Goal: Task Accomplishment & Management: Manage account settings

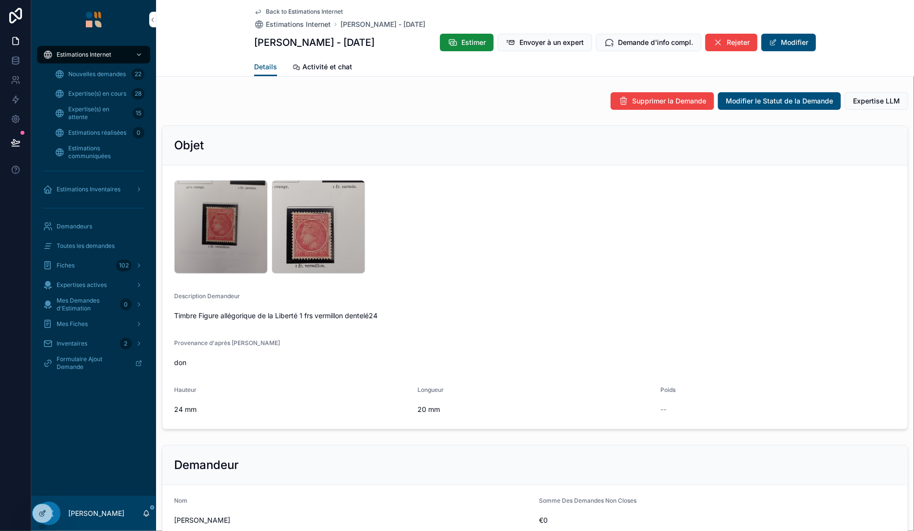
click at [91, 129] on span "Estimations réalisées" at bounding box center [97, 133] width 58 height 8
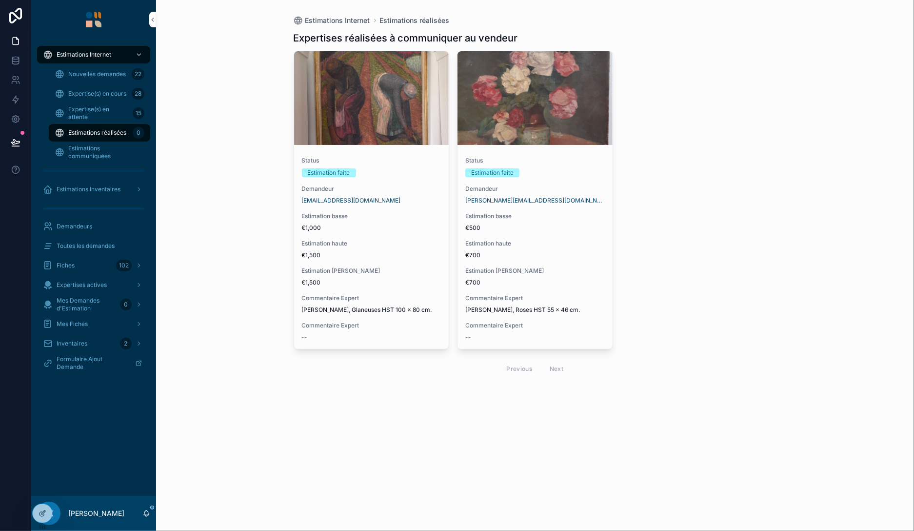
click at [411, 177] on div "Estimation faite" at bounding box center [372, 172] width 140 height 9
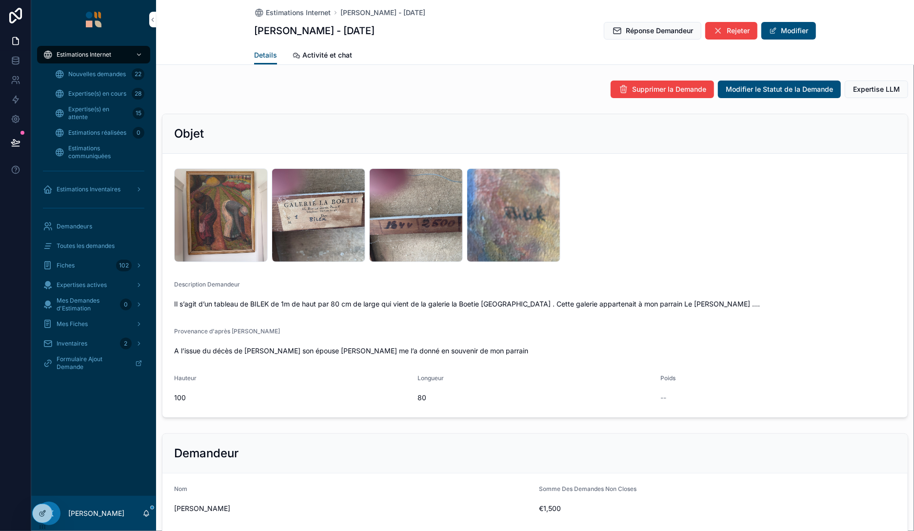
click at [663, 28] on span "Réponse Demandeur" at bounding box center [659, 31] width 67 height 10
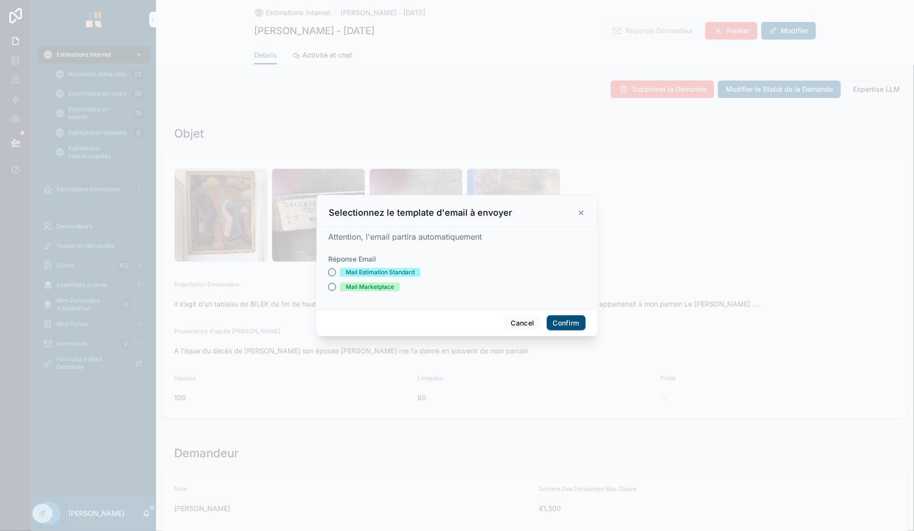
click at [376, 275] on div "Mail Estimation Standard" at bounding box center [380, 272] width 69 height 9
click at [336, 275] on button "Mail Estimation Standard" at bounding box center [332, 272] width 8 height 8
click at [572, 324] on button "Confirm" at bounding box center [566, 323] width 39 height 16
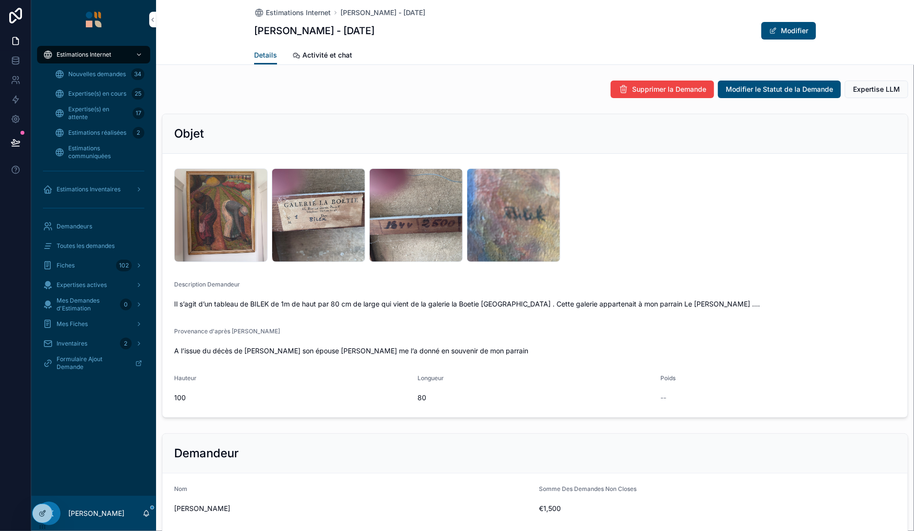
click at [108, 128] on div "Estimations réalisées 2" at bounding box center [100, 133] width 90 height 16
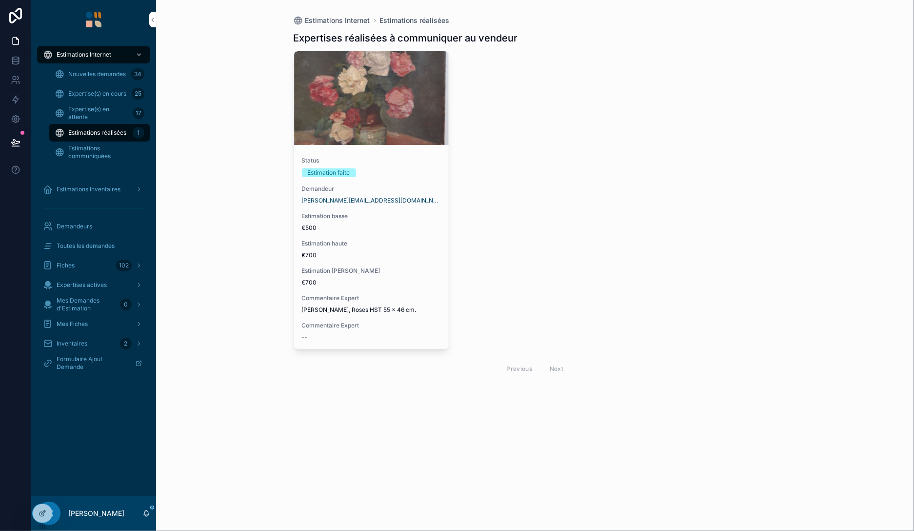
click at [410, 198] on div "edmond.pignol@orange.fr" at bounding box center [372, 201] width 140 height 8
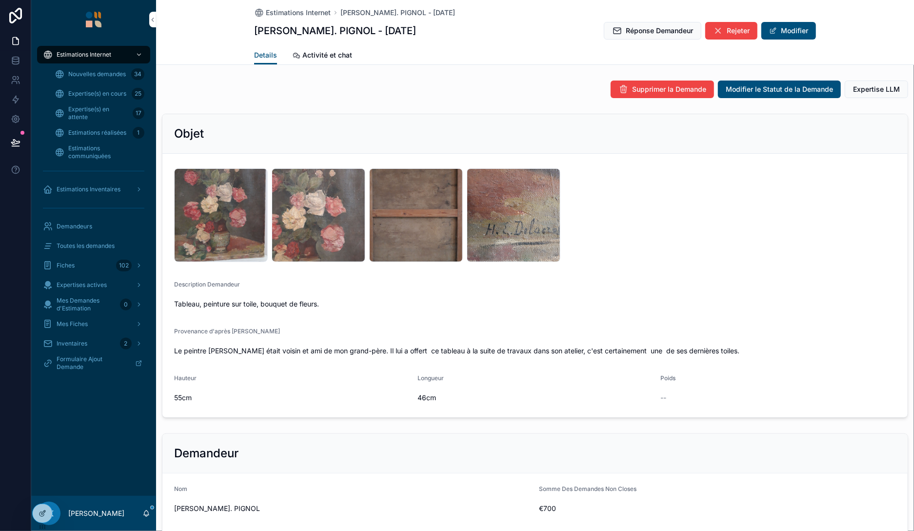
click at [676, 32] on span "Réponse Demandeur" at bounding box center [659, 31] width 67 height 10
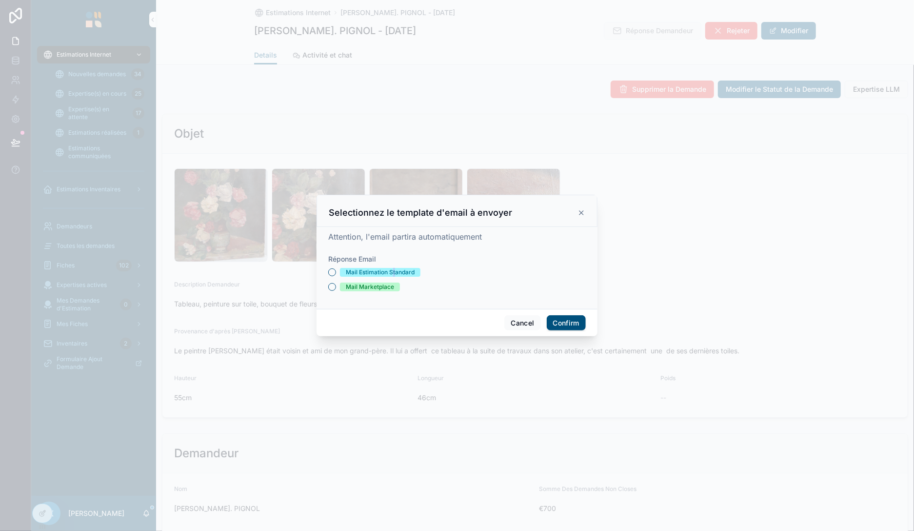
click at [395, 275] on div "Mail Estimation Standard" at bounding box center [380, 272] width 69 height 9
click at [336, 275] on button "Mail Estimation Standard" at bounding box center [332, 272] width 8 height 8
click at [557, 320] on button "Confirm" at bounding box center [566, 323] width 39 height 16
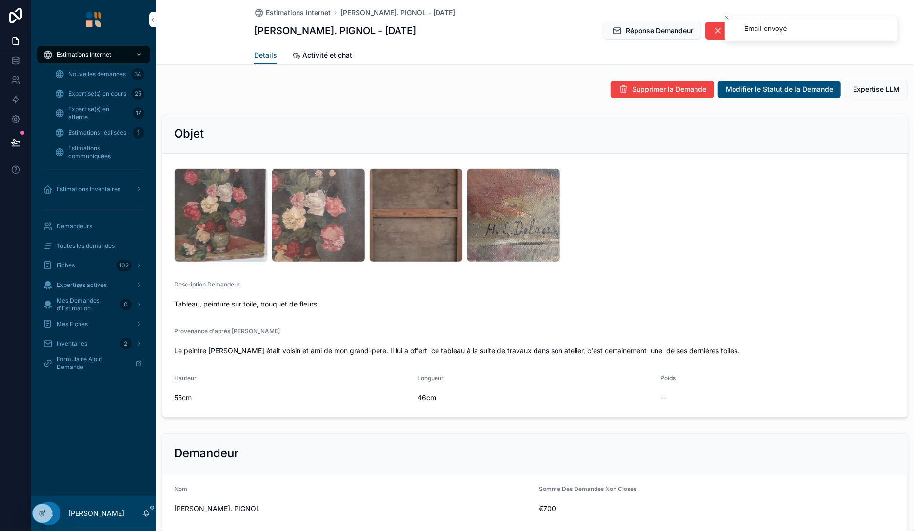
click at [104, 77] on span "Nouvelles demandes" at bounding box center [97, 74] width 58 height 8
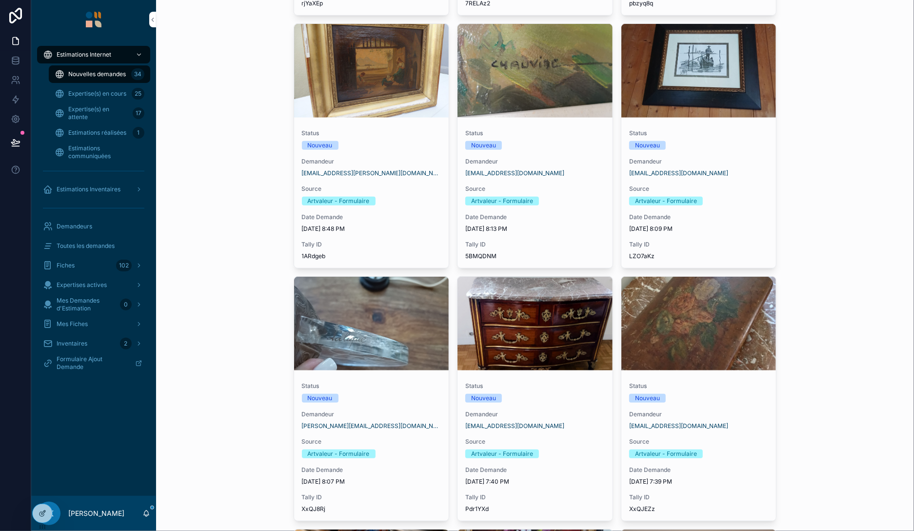
scroll to position [281, 0]
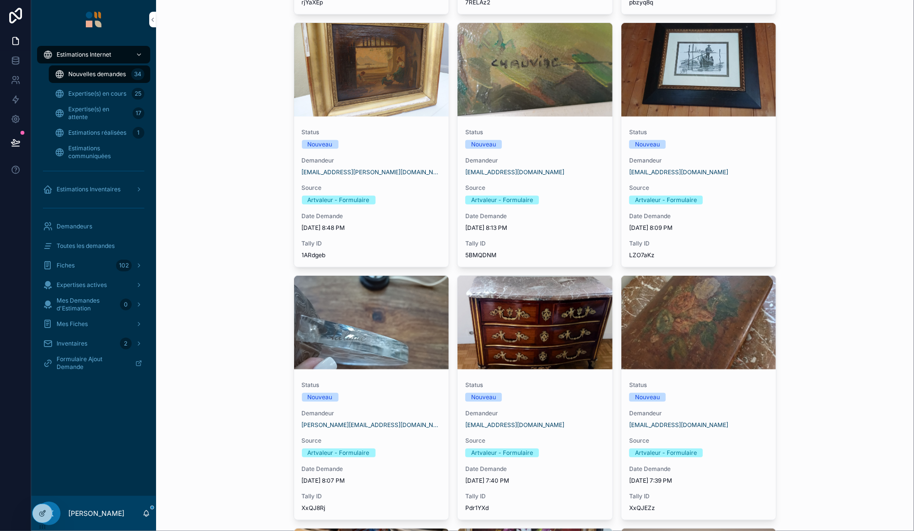
click at [86, 245] on span "Toutes les demandes" at bounding box center [86, 246] width 58 height 8
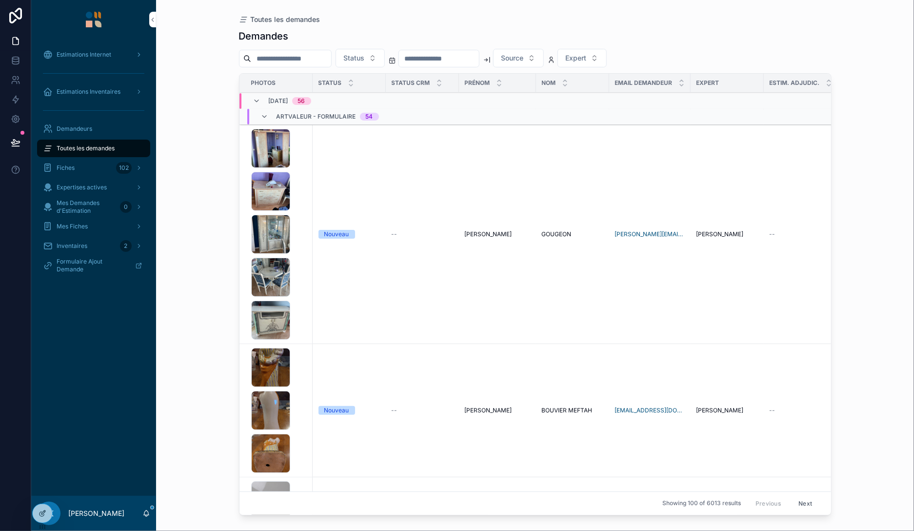
click at [312, 51] on div "scrollable content" at bounding box center [285, 59] width 93 height 18
click at [313, 59] on input "scrollable content" at bounding box center [291, 59] width 80 height 14
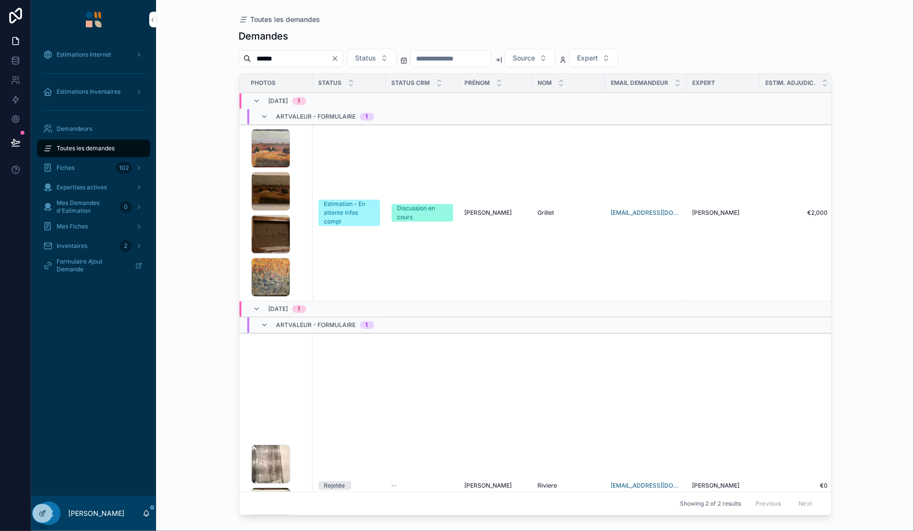
type input "******"
click at [295, 195] on div "IMG_7194 .jpeg IMG_7239 .jpg IMG_7240 .jpg IMG_7245 .jpg" at bounding box center [279, 213] width 56 height 168
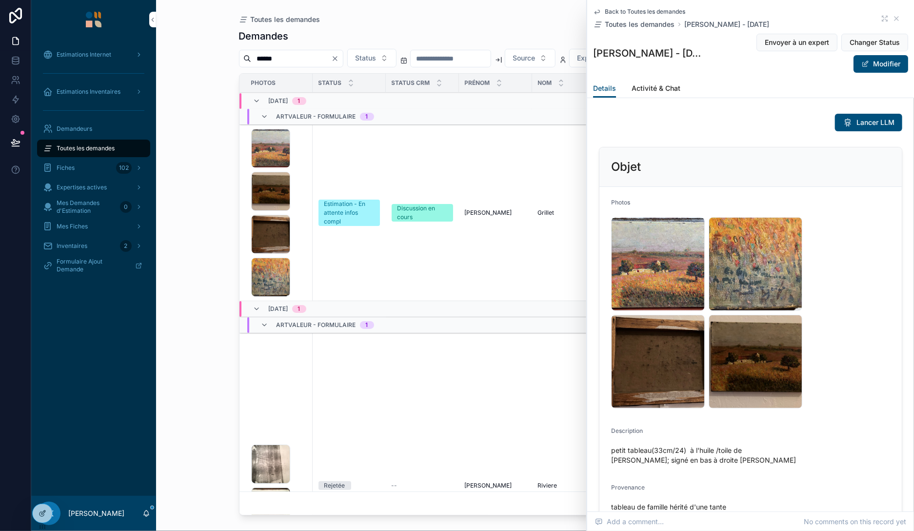
click at [877, 69] on button "Modifier" at bounding box center [881, 64] width 55 height 18
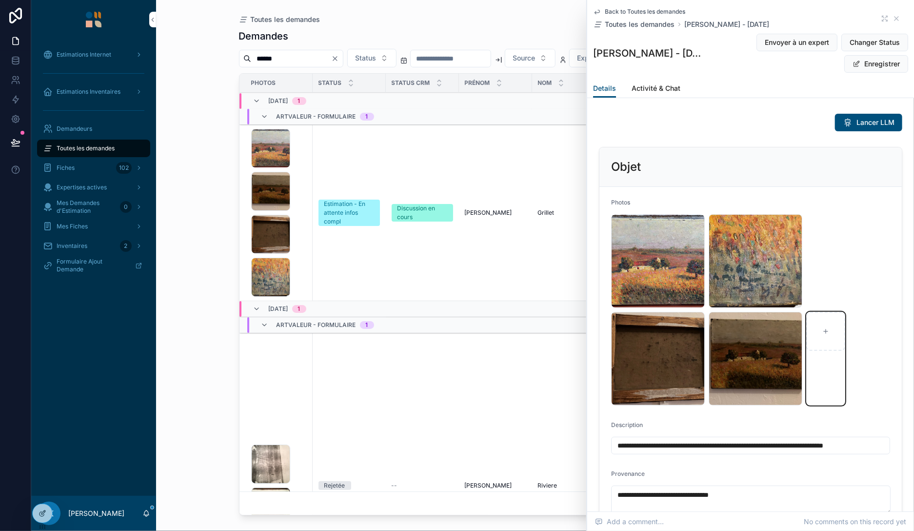
click at [823, 327] on div "scrollable content" at bounding box center [825, 331] width 39 height 39
type input "**********"
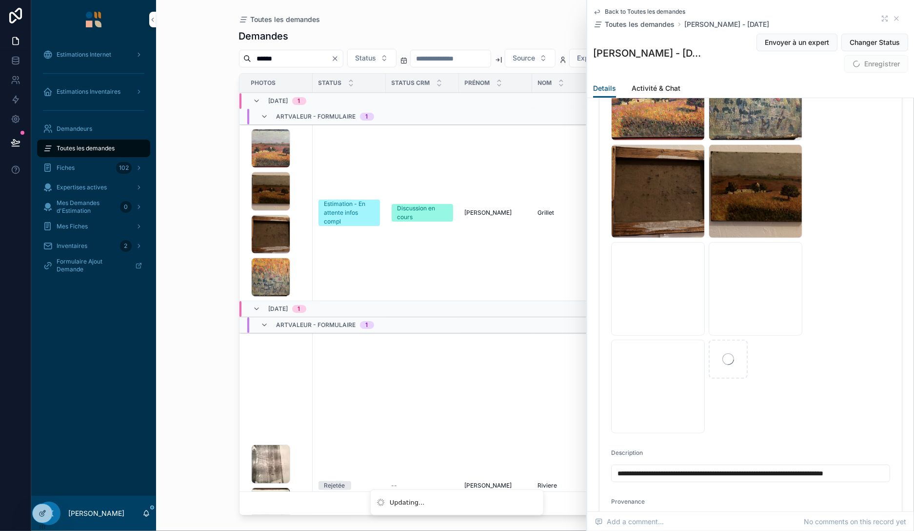
scroll to position [168, 0]
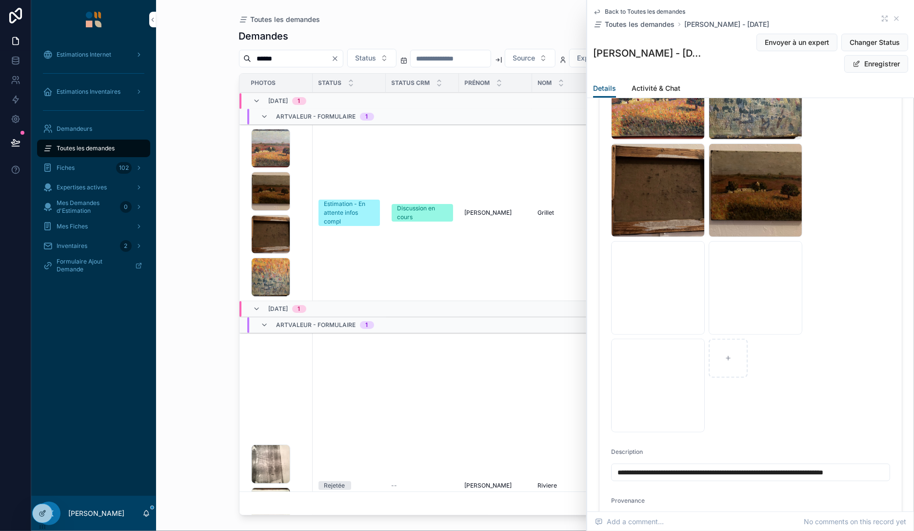
click at [0, 0] on icon "scrollable content" at bounding box center [0, 0] width 0 height 0
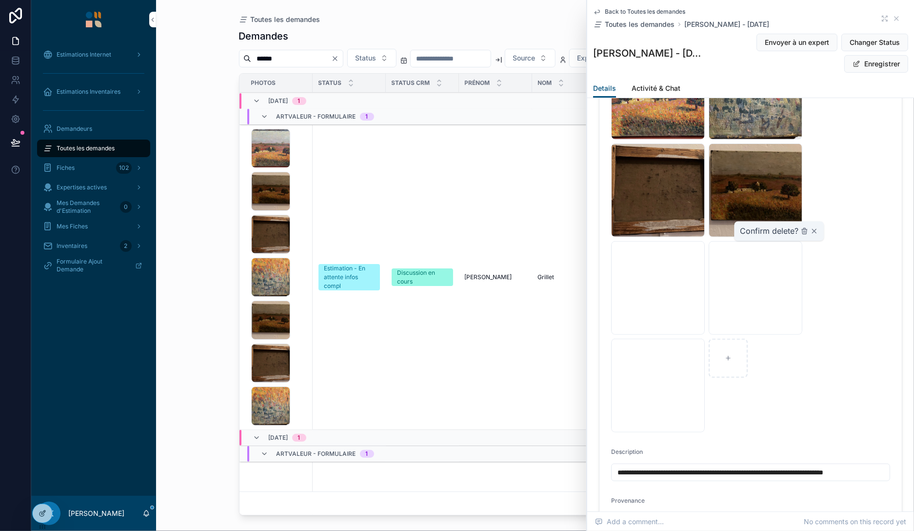
click at [803, 231] on icon "scrollable content" at bounding box center [805, 231] width 4 height 4
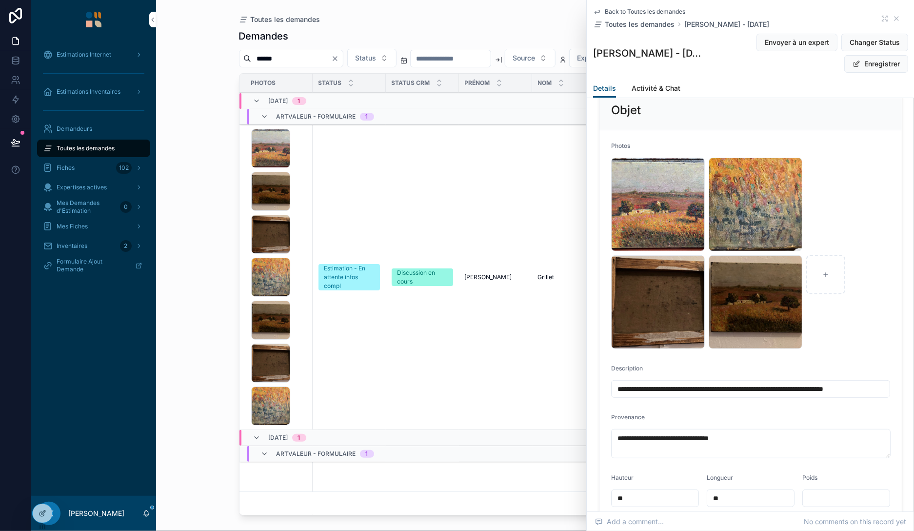
scroll to position [56, 0]
click at [823, 280] on div "scrollable content" at bounding box center [825, 275] width 39 height 39
type input "**********"
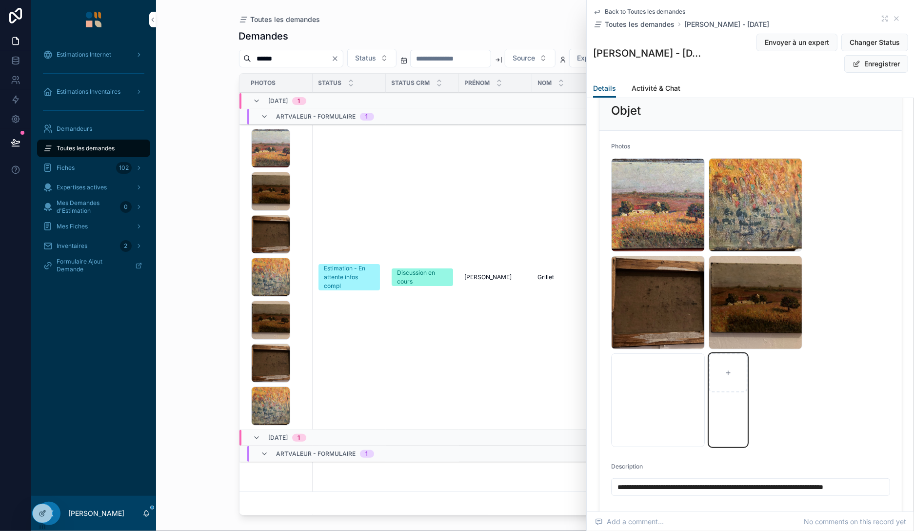
click at [725, 368] on div "scrollable content" at bounding box center [728, 372] width 39 height 39
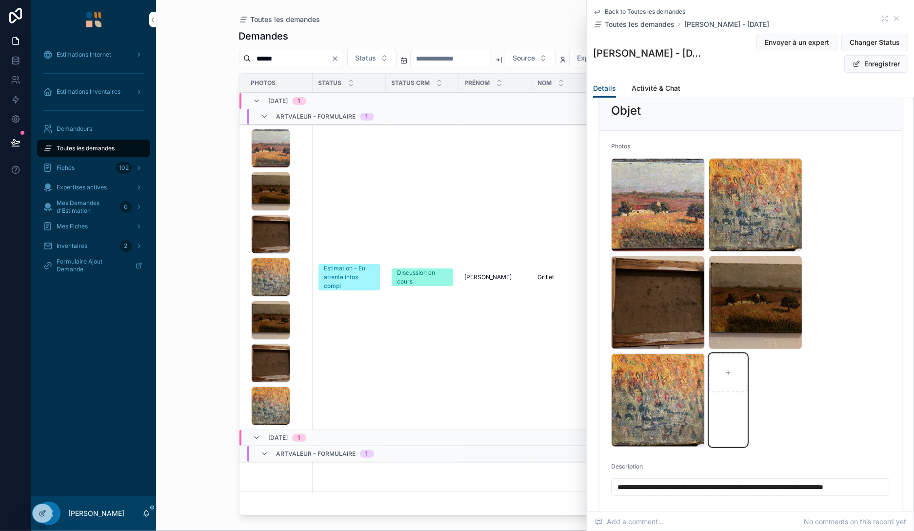
type input "**********"
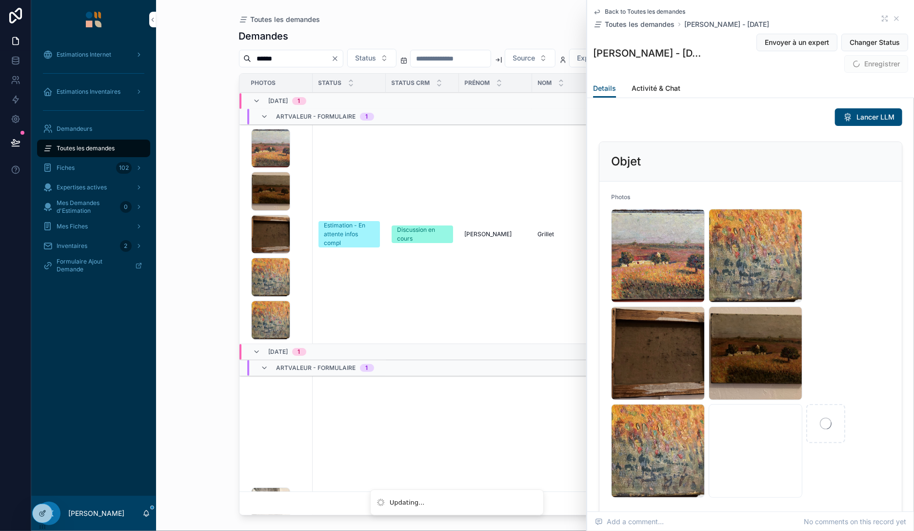
scroll to position [0, 0]
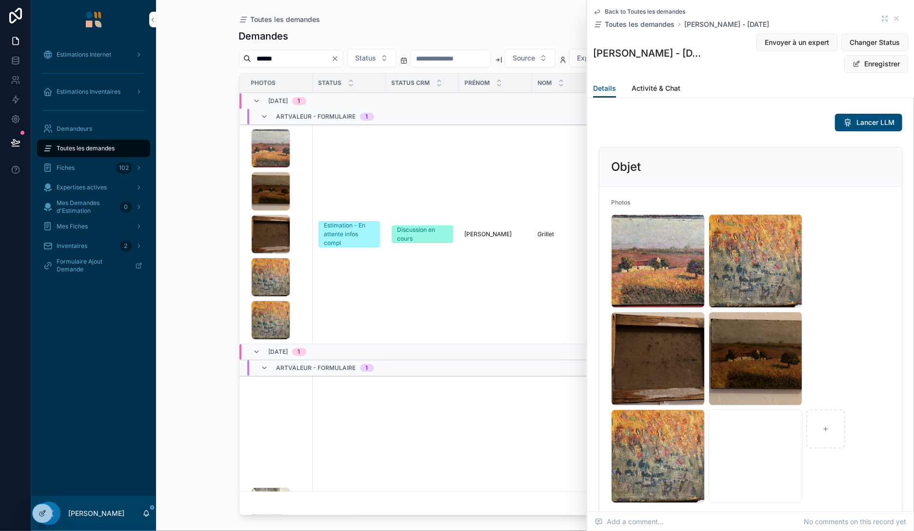
click at [873, 69] on button "Enregistrer" at bounding box center [876, 64] width 64 height 18
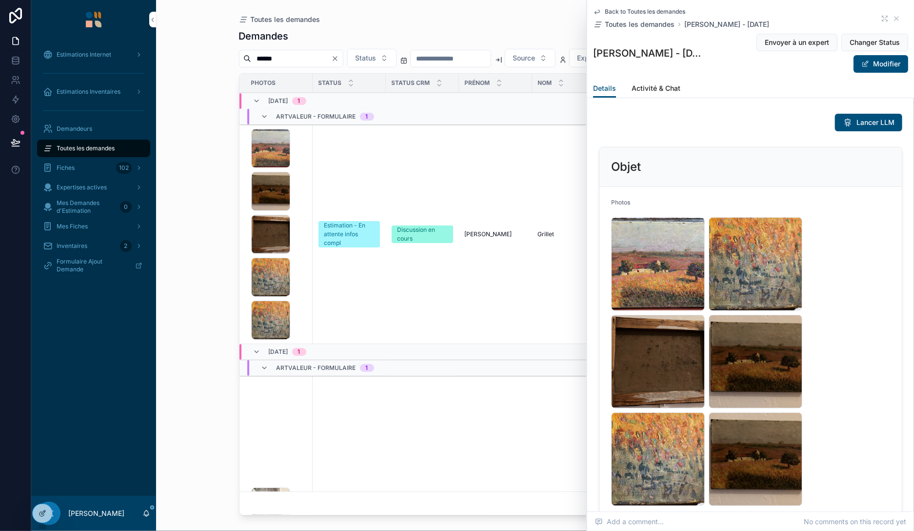
click at [41, 511] on icon at bounding box center [43, 513] width 8 height 8
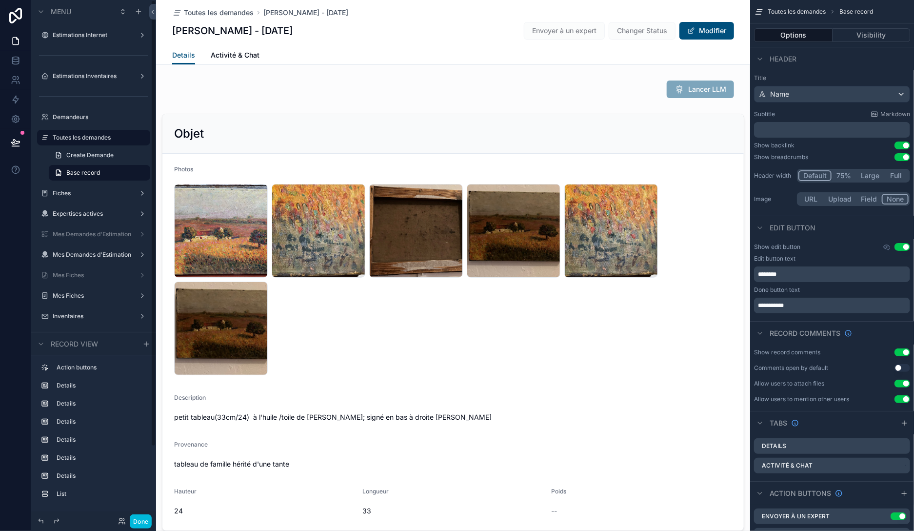
click at [132, 520] on button "Done" at bounding box center [141, 521] width 22 height 14
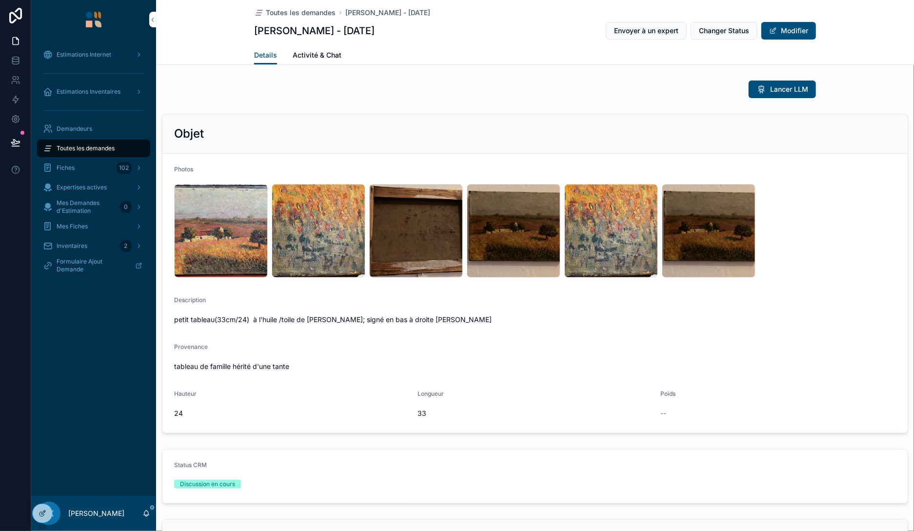
click at [124, 520] on div "PK Paul Kaminski" at bounding box center [93, 513] width 125 height 35
click at [0, 0] on icon at bounding box center [0, 0] width 0 height 0
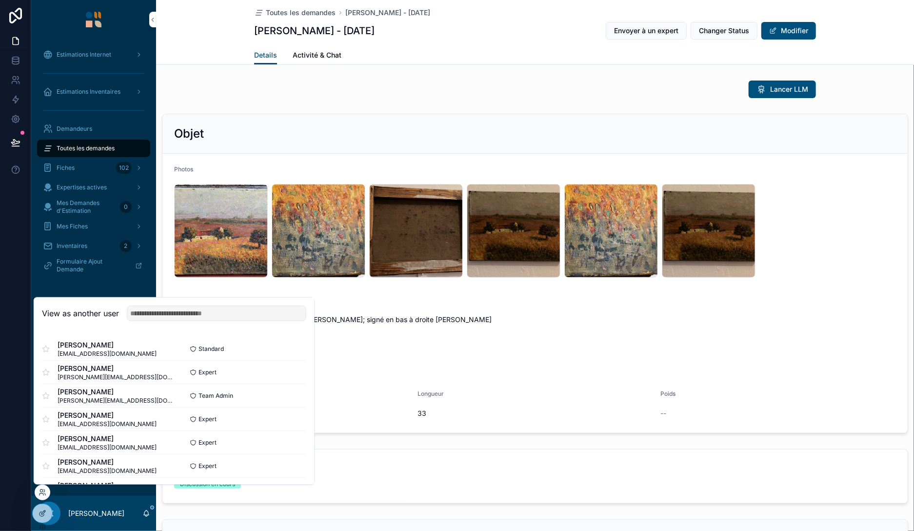
drag, startPoint x: 161, startPoint y: 321, endPoint x: 169, endPoint y: 317, distance: 8.3
click at [162, 321] on div "View as another user" at bounding box center [174, 314] width 280 height 32
click at [172, 314] on input "text" at bounding box center [217, 313] width 180 height 16
click at [792, 34] on button "Modifier" at bounding box center [789, 31] width 55 height 18
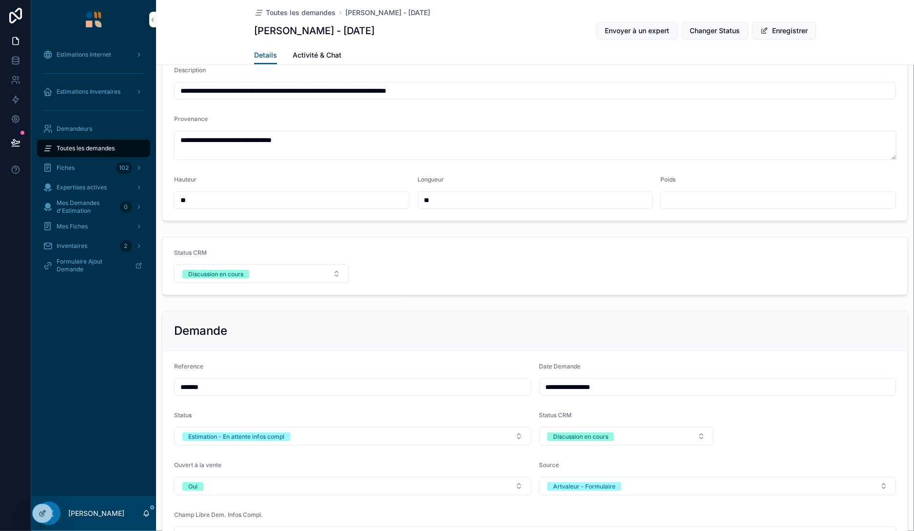
scroll to position [224, 0]
click at [280, 276] on button "Discussion en cours" at bounding box center [261, 273] width 175 height 19
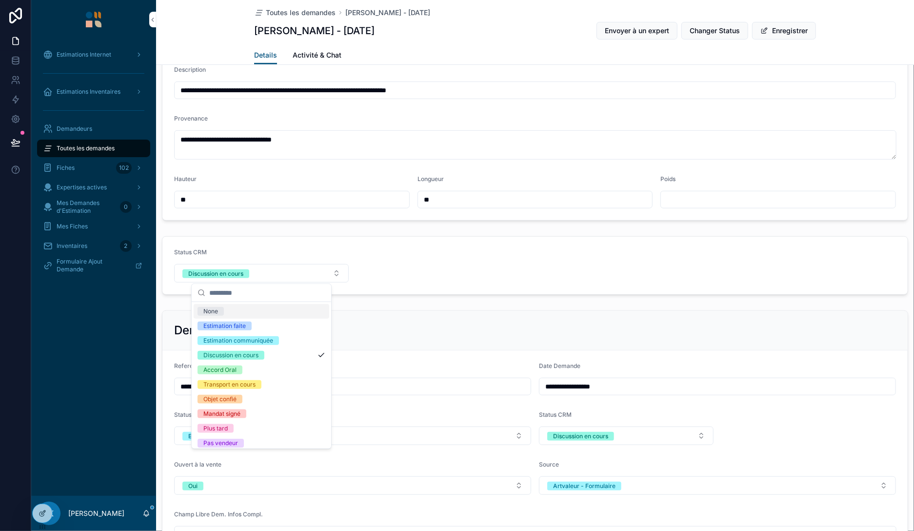
click at [548, 329] on div "Demande" at bounding box center [535, 330] width 722 height 16
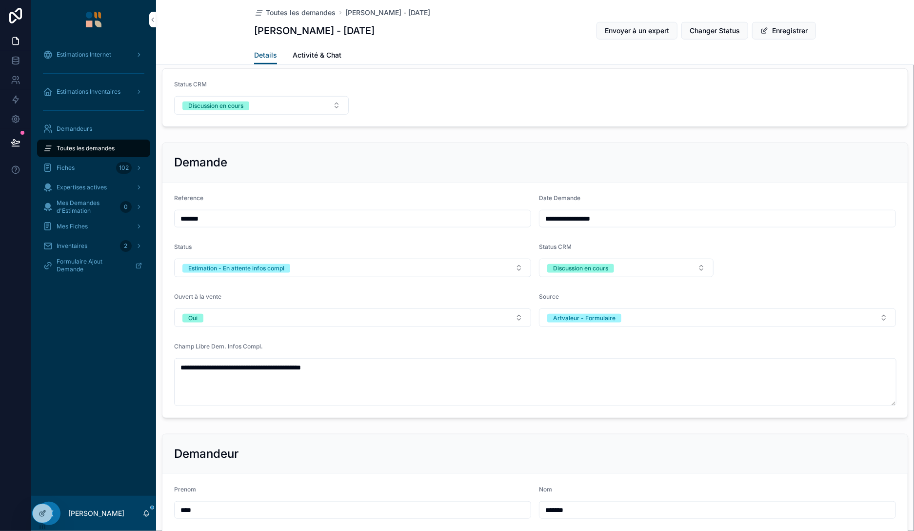
scroll to position [393, 0]
click at [599, 267] on div "Discussion en cours" at bounding box center [580, 267] width 55 height 9
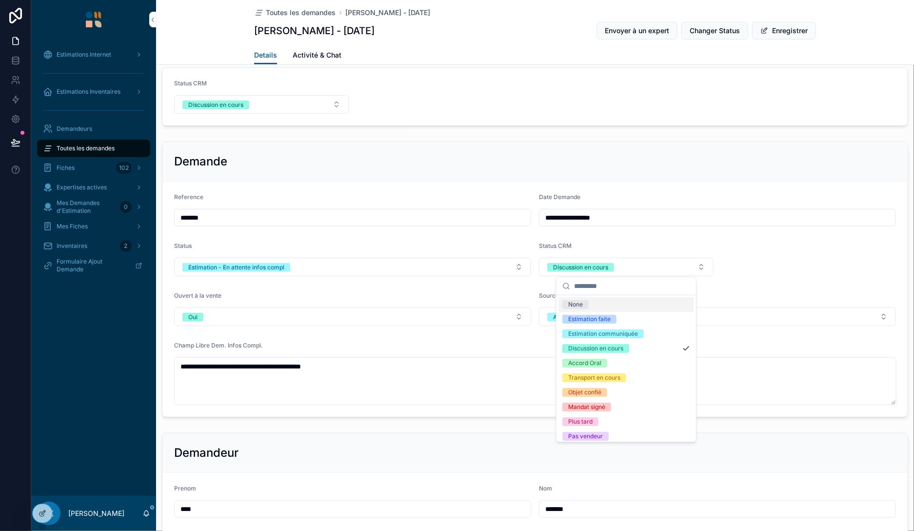
click at [756, 262] on form "**********" at bounding box center [534, 298] width 745 height 235
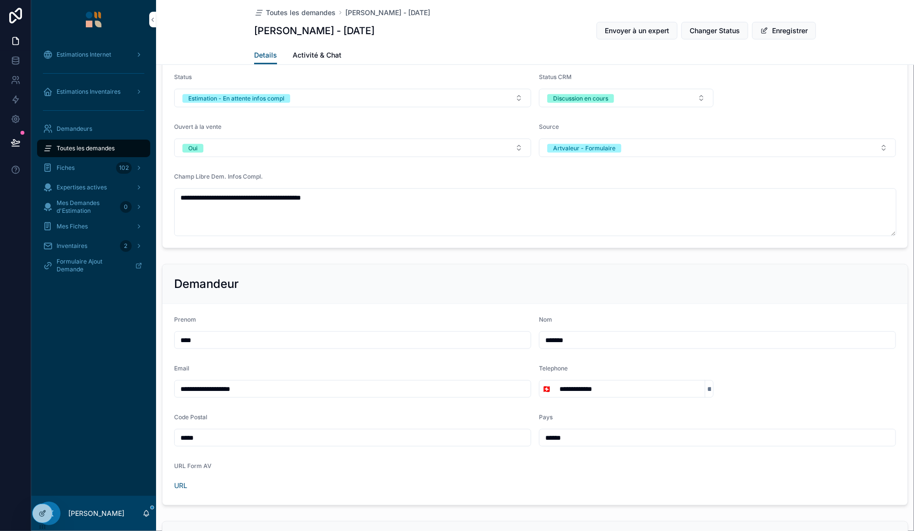
scroll to position [562, 0]
click at [316, 102] on button "Estimation - En attente infos compl" at bounding box center [352, 98] width 357 height 19
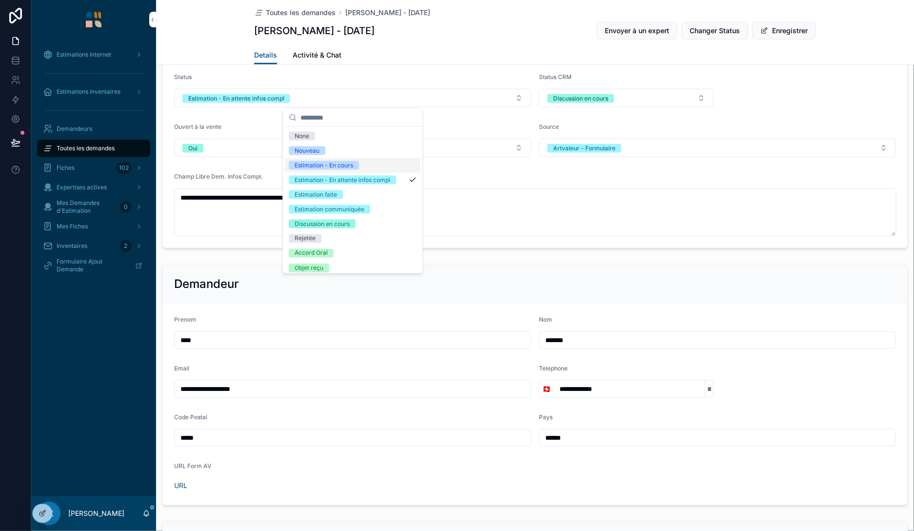
click at [332, 163] on div "Estimation - En cours" at bounding box center [324, 165] width 59 height 9
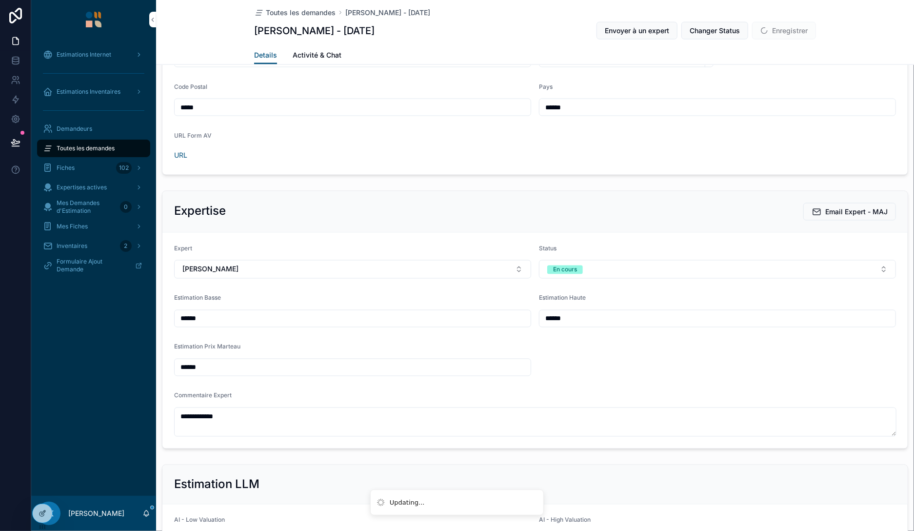
scroll to position [899, 0]
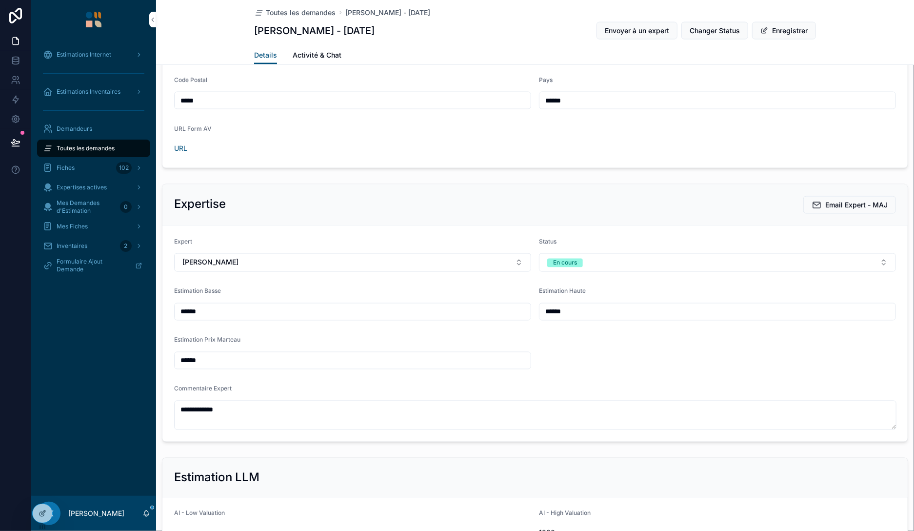
click at [600, 258] on button "En cours" at bounding box center [717, 262] width 357 height 19
click at [684, 309] on div "Nouveau" at bounding box center [718, 313] width 136 height 15
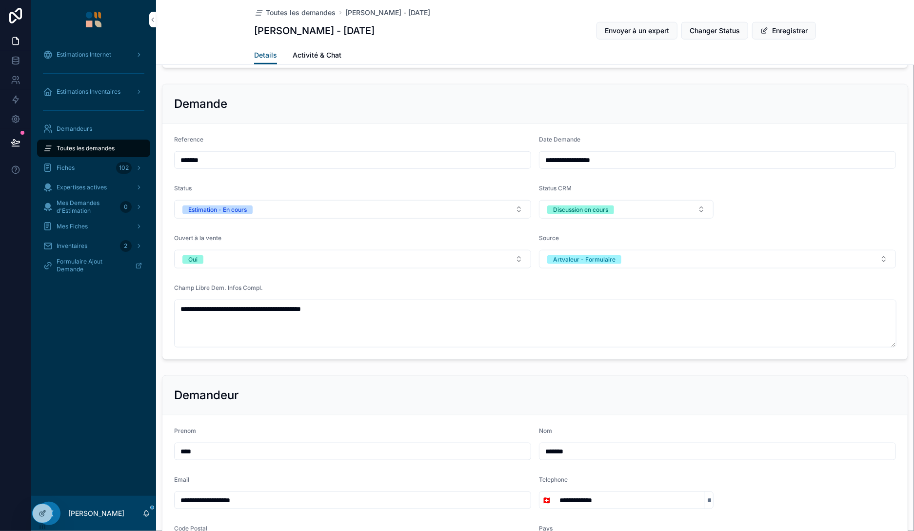
scroll to position [449, 0]
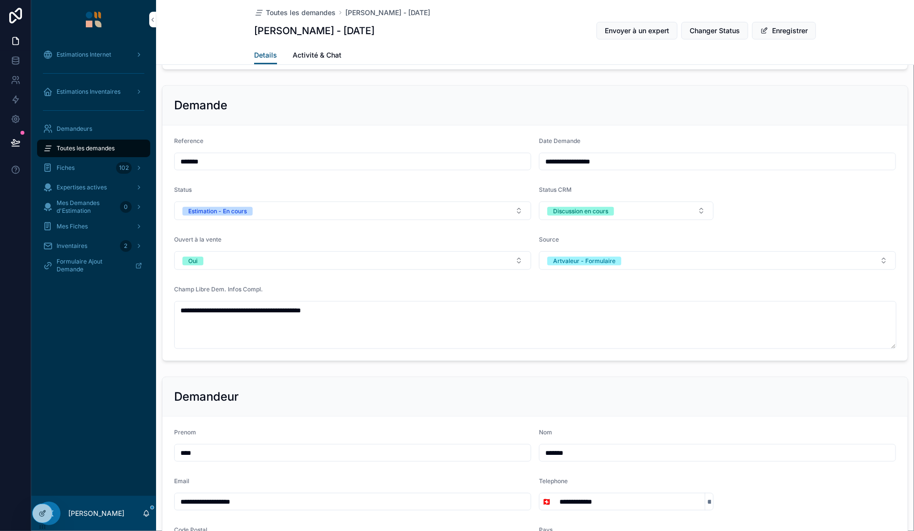
click at [315, 211] on button "Estimation - En cours" at bounding box center [352, 210] width 357 height 19
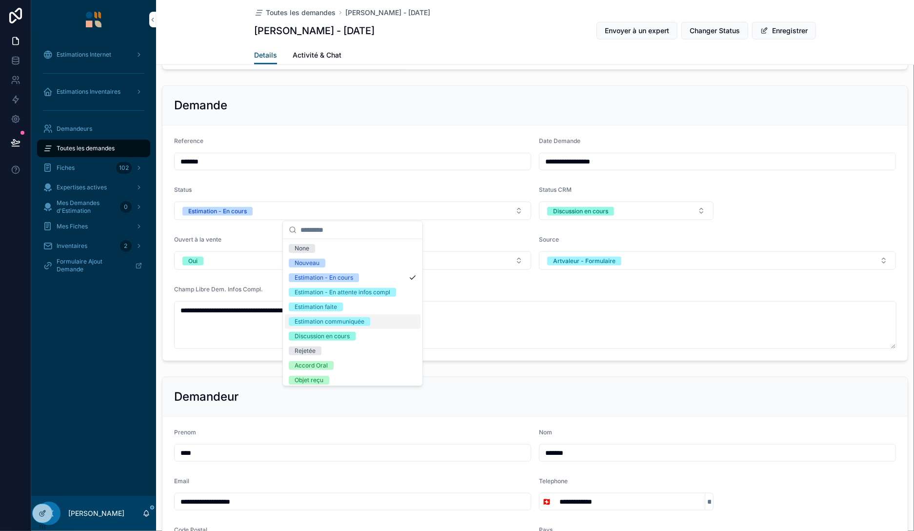
click at [331, 319] on div "Estimation communiquée" at bounding box center [330, 321] width 70 height 9
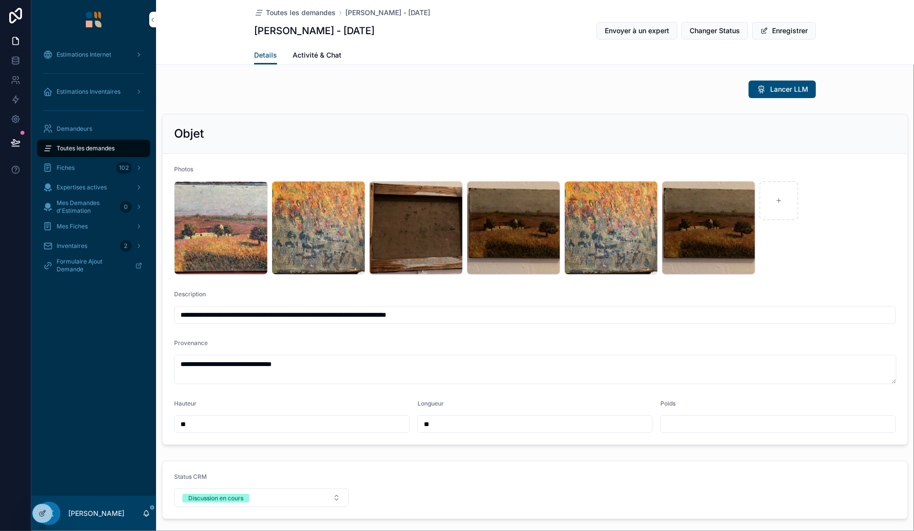
scroll to position [0, 0]
click at [0, 0] on icon at bounding box center [0, 0] width 0 height 0
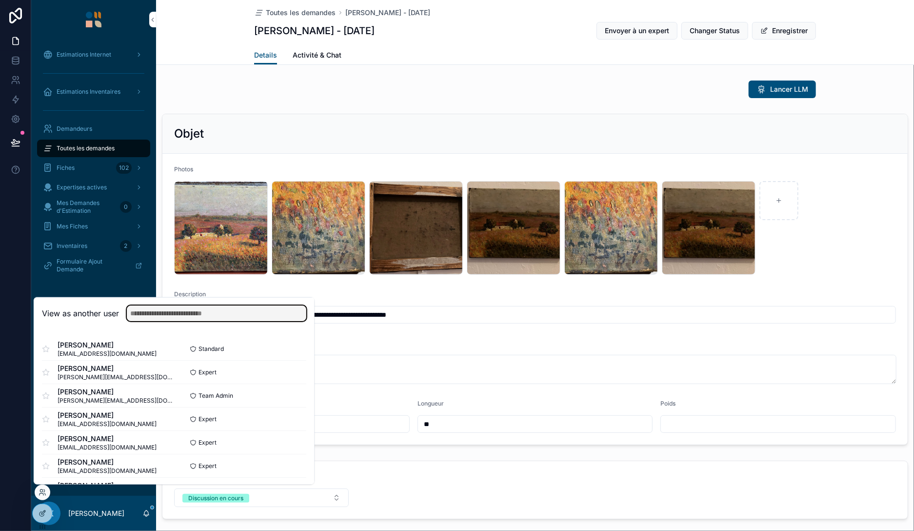
click at [186, 307] on input "text" at bounding box center [217, 313] width 180 height 16
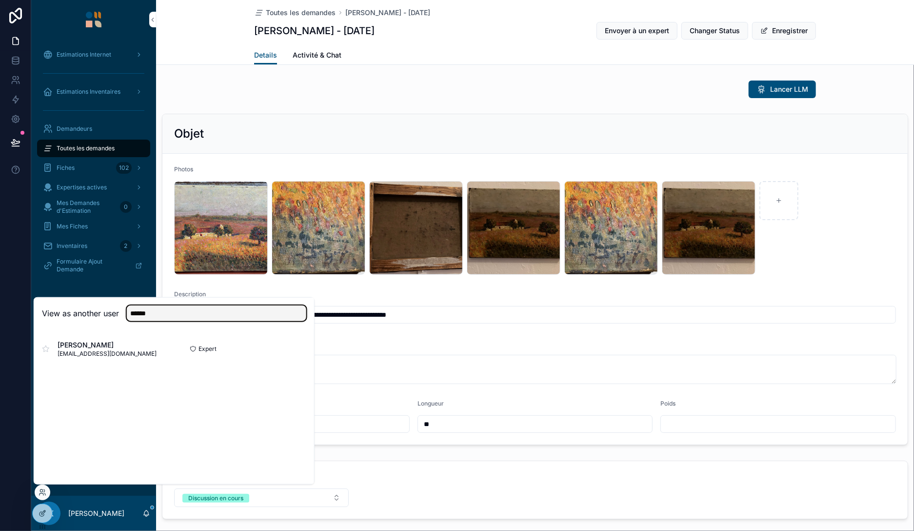
type input "******"
click at [0, 0] on button "Select" at bounding box center [0, 0] width 0 height 0
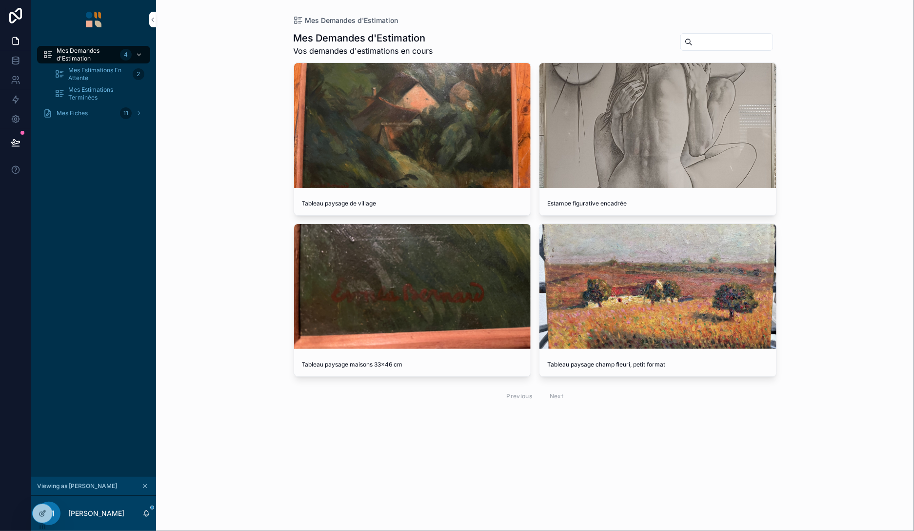
click at [90, 72] on span "Mes Estimations En Attente" at bounding box center [98, 74] width 60 height 16
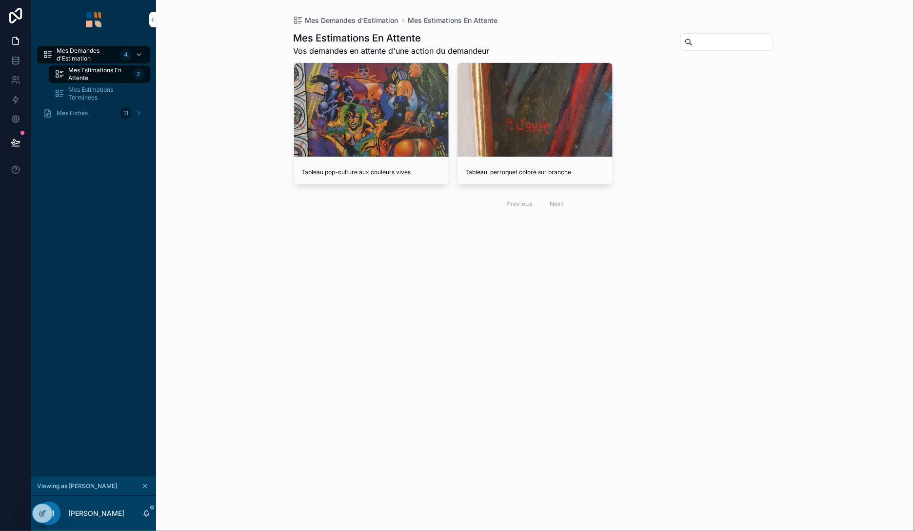
click at [83, 58] on span "Mes Demandes d'Estimation" at bounding box center [87, 55] width 60 height 16
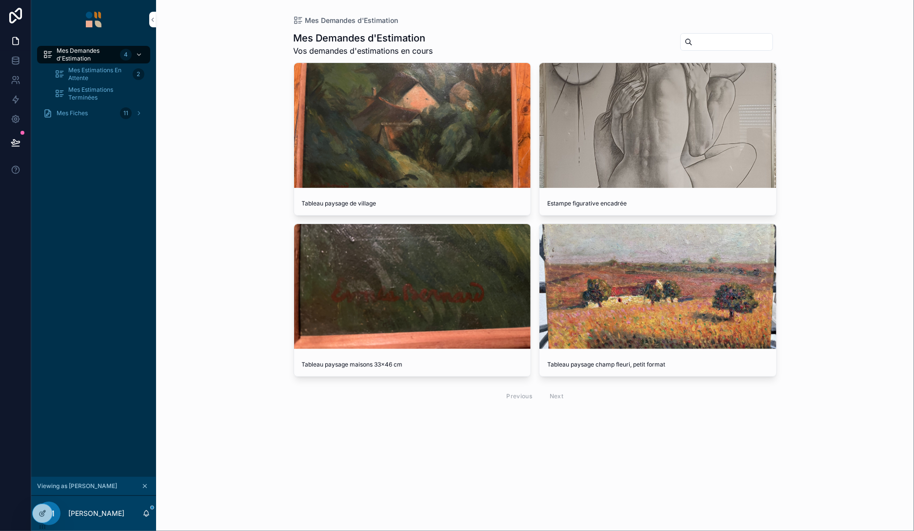
click at [631, 252] on div "scrollable content" at bounding box center [658, 286] width 237 height 125
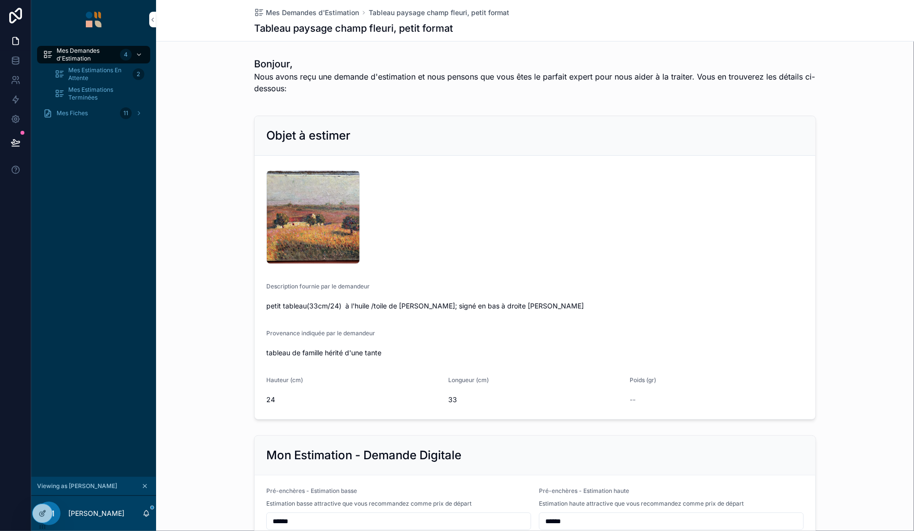
click at [40, 509] on icon at bounding box center [43, 513] width 8 height 8
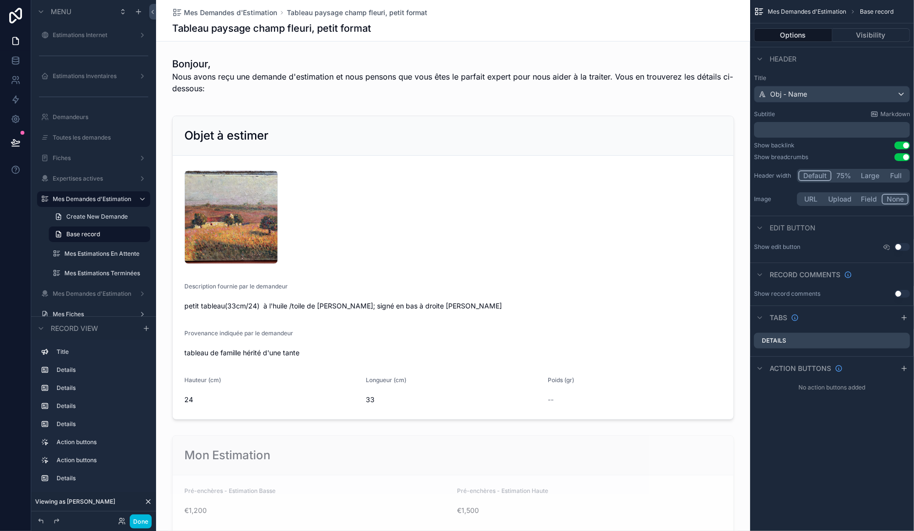
click at [442, 133] on div "scrollable content" at bounding box center [453, 268] width 594 height 312
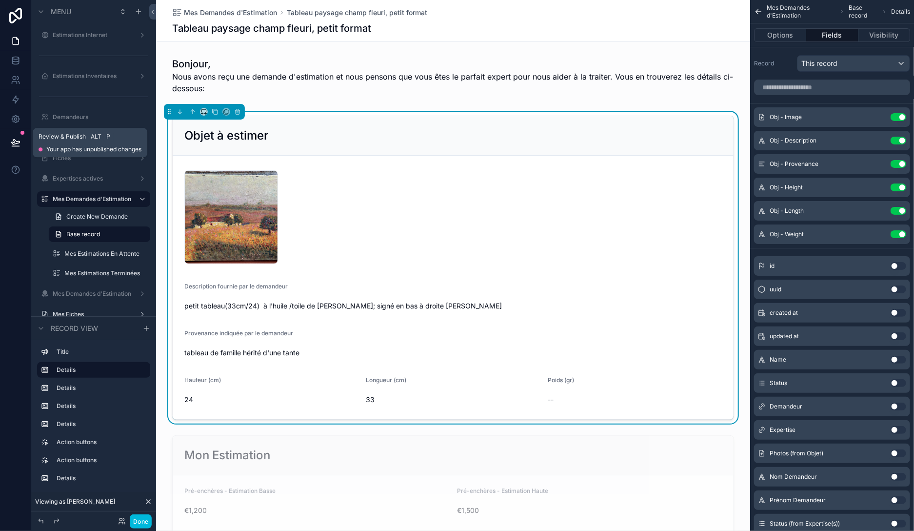
click at [17, 142] on icon at bounding box center [15, 142] width 8 height 5
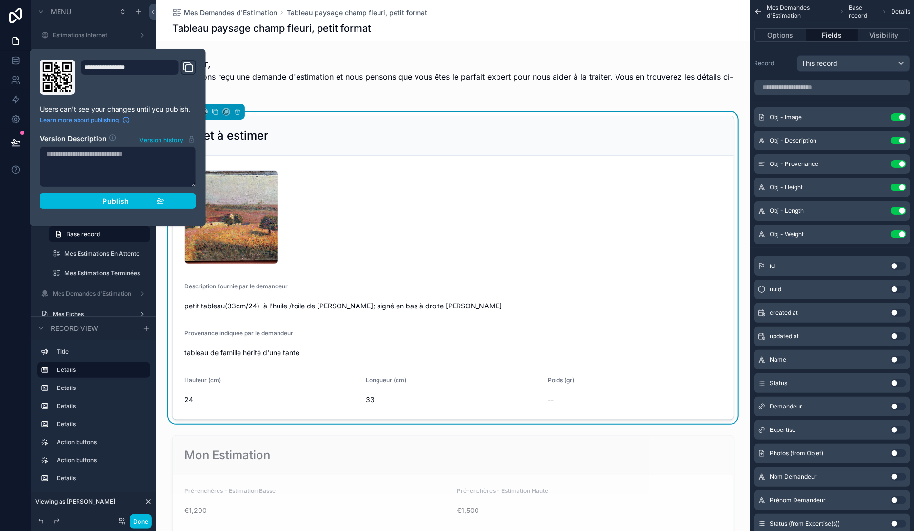
click at [141, 200] on div "Publish" at bounding box center [118, 201] width 93 height 9
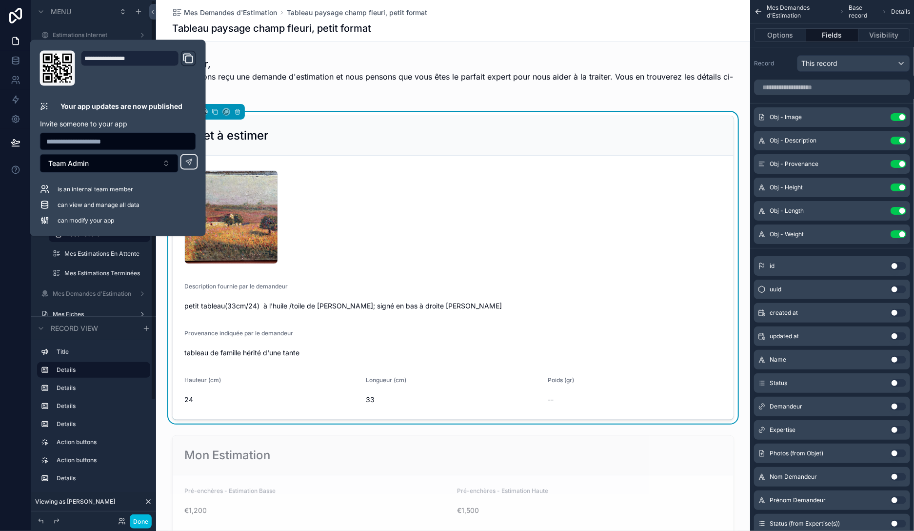
click at [143, 520] on button "Done" at bounding box center [141, 521] width 22 height 14
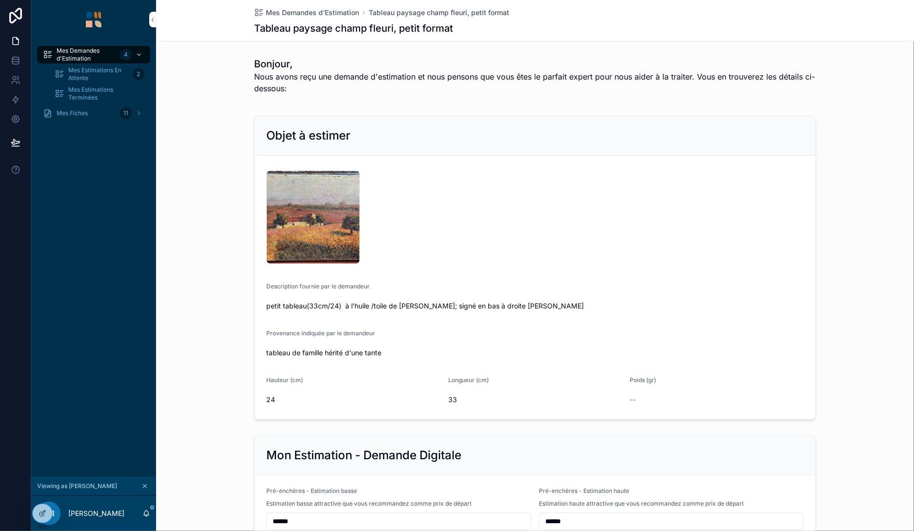
click at [145, 483] on icon "scrollable content" at bounding box center [144, 485] width 7 height 7
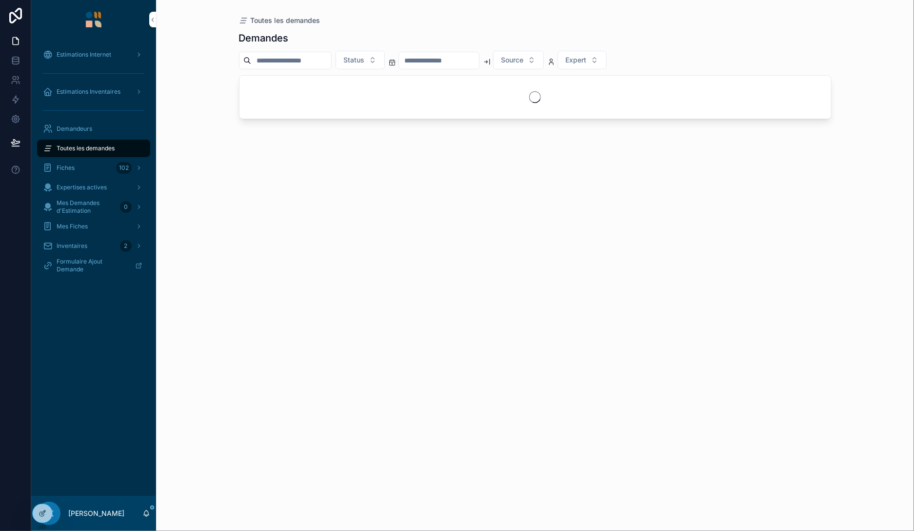
click at [294, 60] on input "scrollable content" at bounding box center [291, 61] width 80 height 14
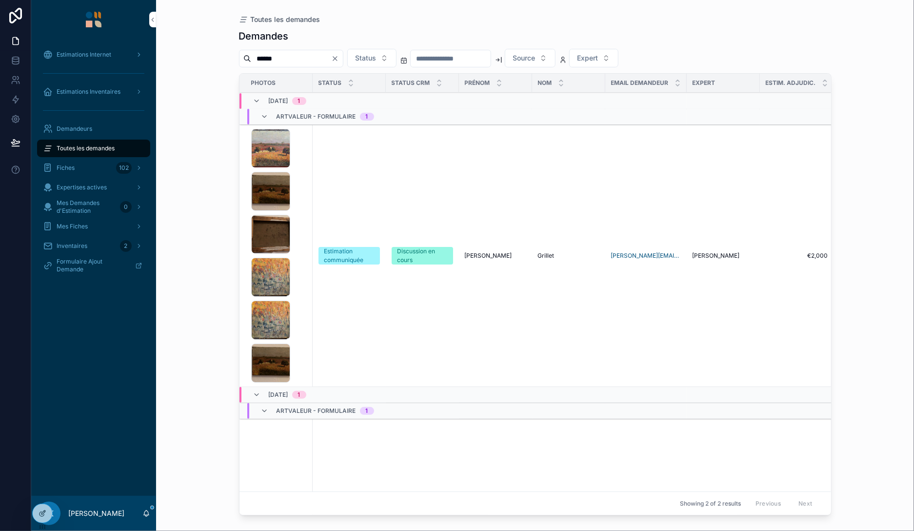
type input "******"
click at [301, 161] on div "IMG_7194 .jpeg IMG_7239 .jpg IMG_7240 .jpg IMG_7245 .jpg IMG_7245(1) .jpg IMG_7…" at bounding box center [279, 256] width 56 height 254
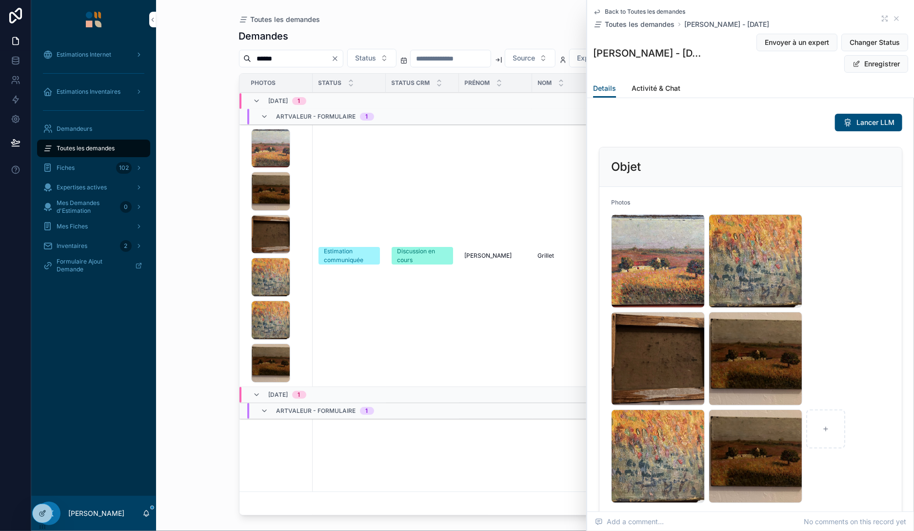
click at [39, 510] on icon at bounding box center [43, 513] width 8 height 8
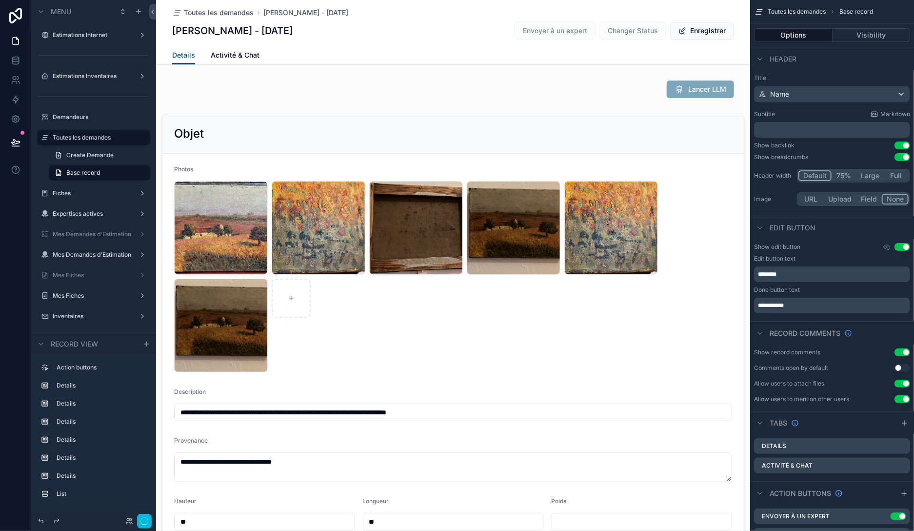
click at [517, 132] on div "scrollable content" at bounding box center [453, 328] width 594 height 437
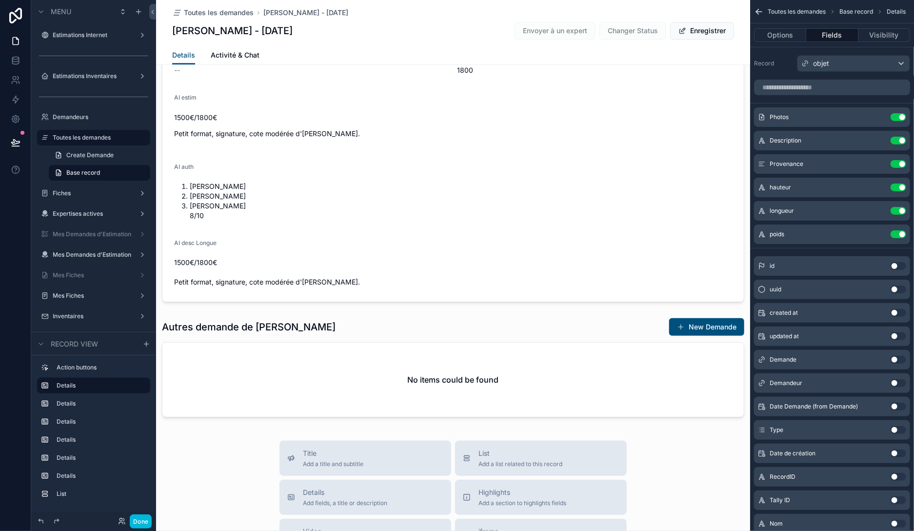
scroll to position [1461, 0]
click at [327, 500] on span "Add fields, a title or description" at bounding box center [345, 501] width 84 height 8
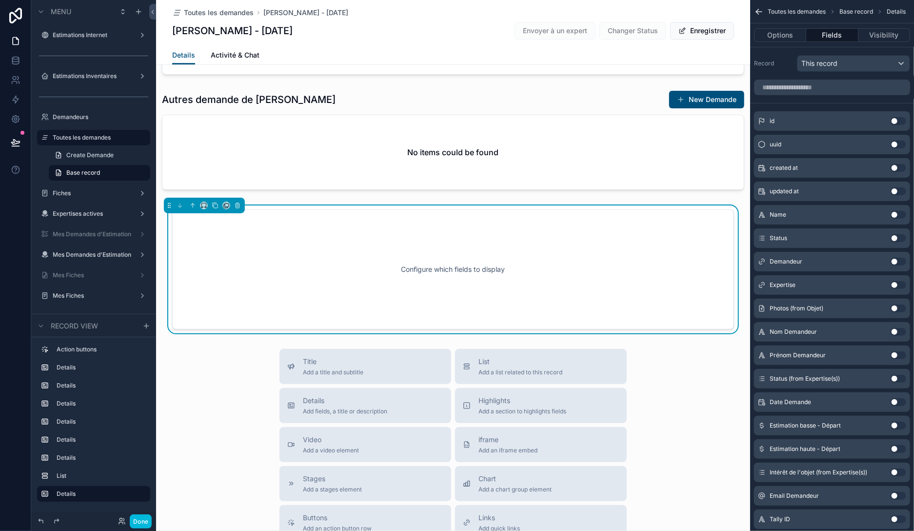
scroll to position [1688, 0]
click at [195, 201] on icon "scrollable content" at bounding box center [192, 204] width 7 height 7
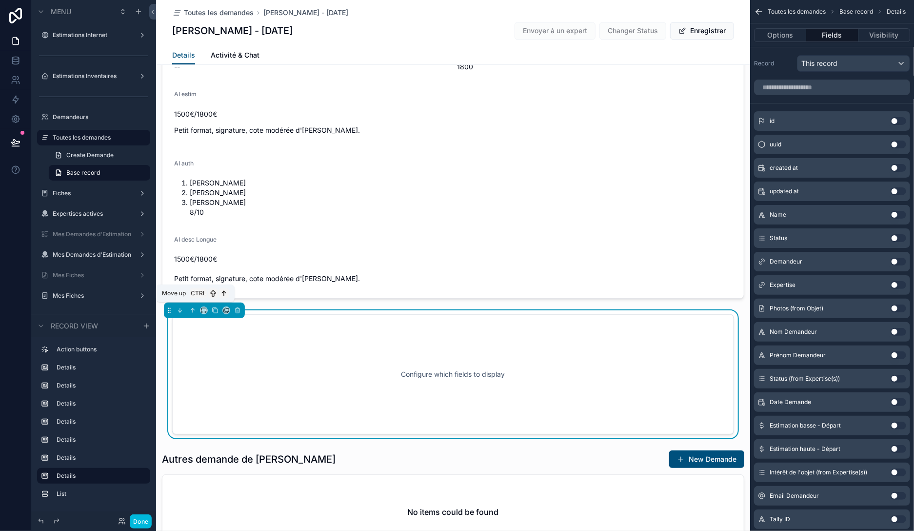
click at [192, 308] on icon "scrollable content" at bounding box center [192, 310] width 7 height 7
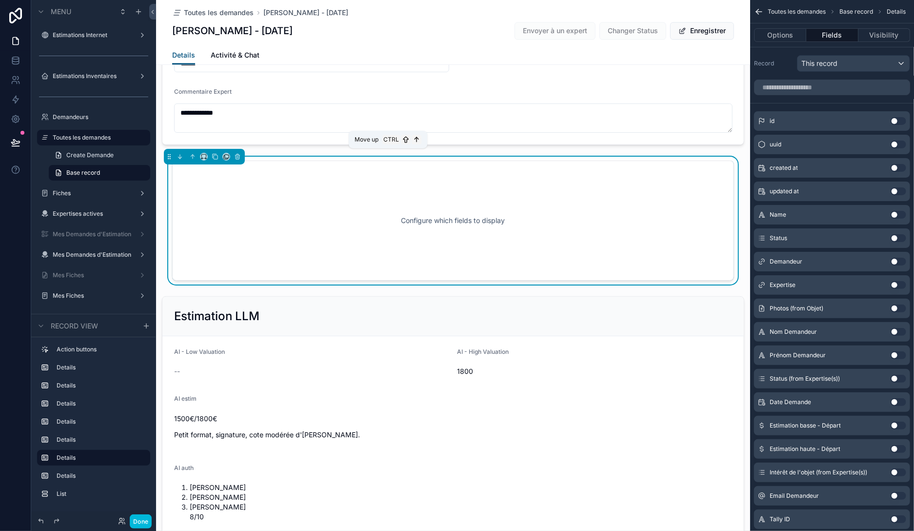
click at [192, 156] on icon "scrollable content" at bounding box center [192, 156] width 7 height 7
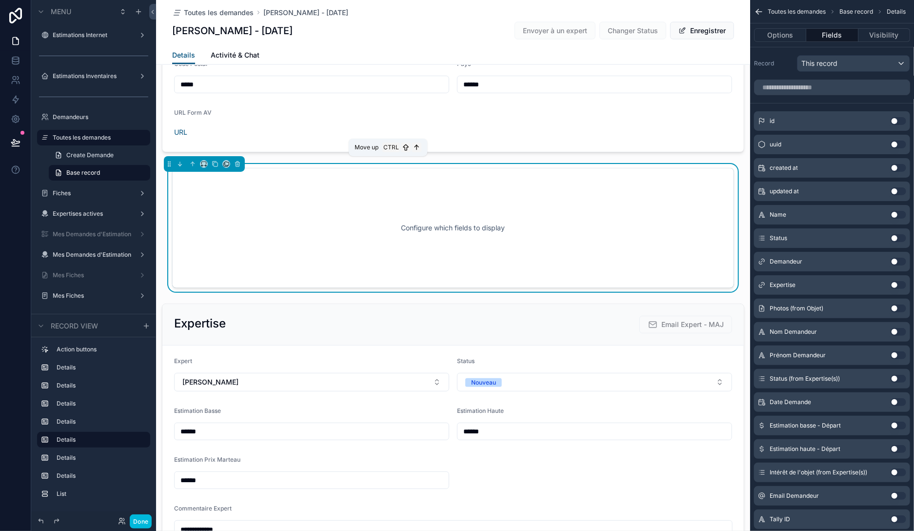
click at [191, 162] on icon "scrollable content" at bounding box center [192, 164] width 7 height 7
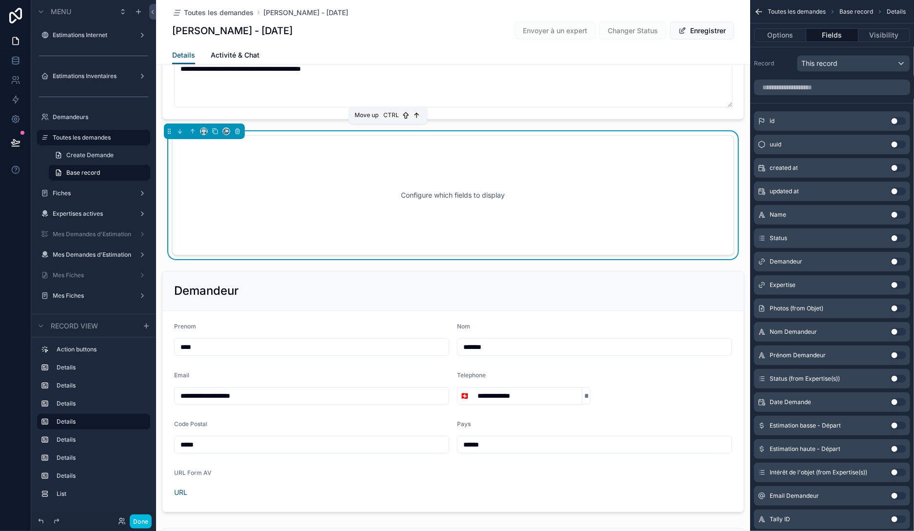
click at [192, 132] on icon "scrollable content" at bounding box center [192, 131] width 7 height 7
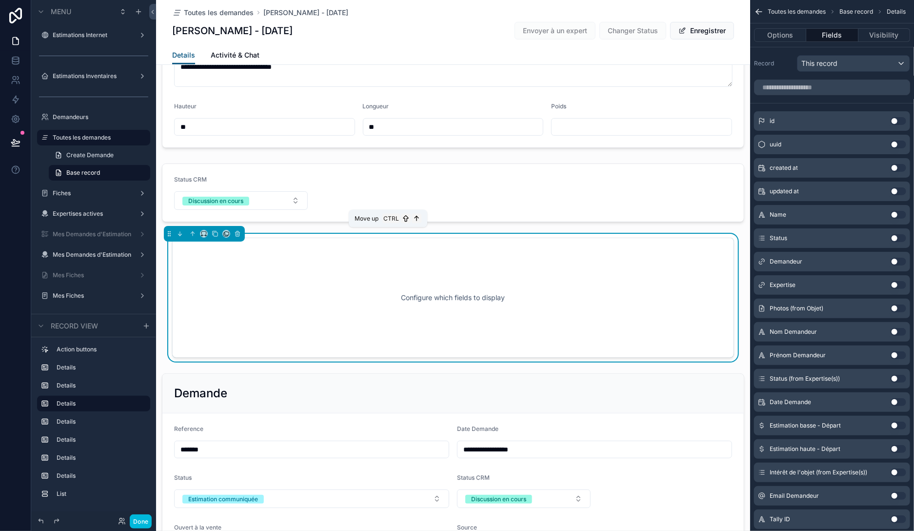
click at [195, 235] on icon "scrollable content" at bounding box center [192, 233] width 7 height 7
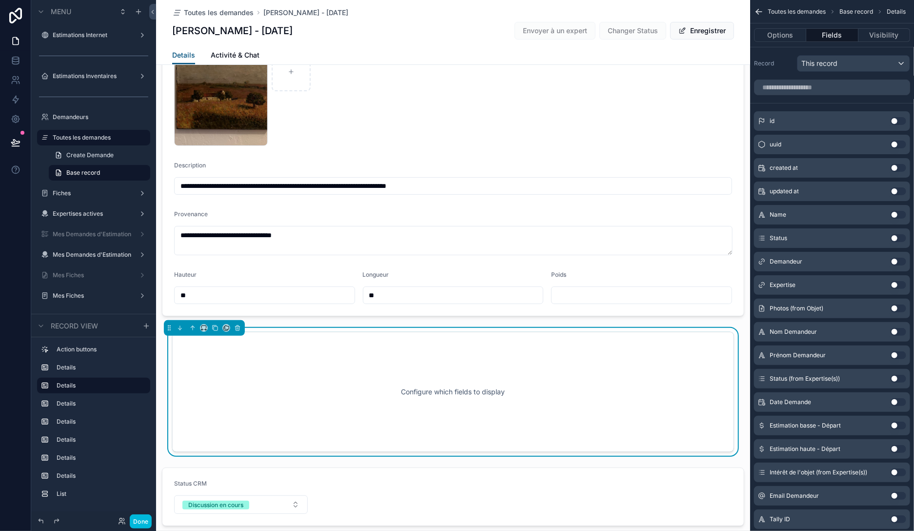
scroll to position [226, 0]
click at [194, 328] on icon "scrollable content" at bounding box center [192, 327] width 7 height 7
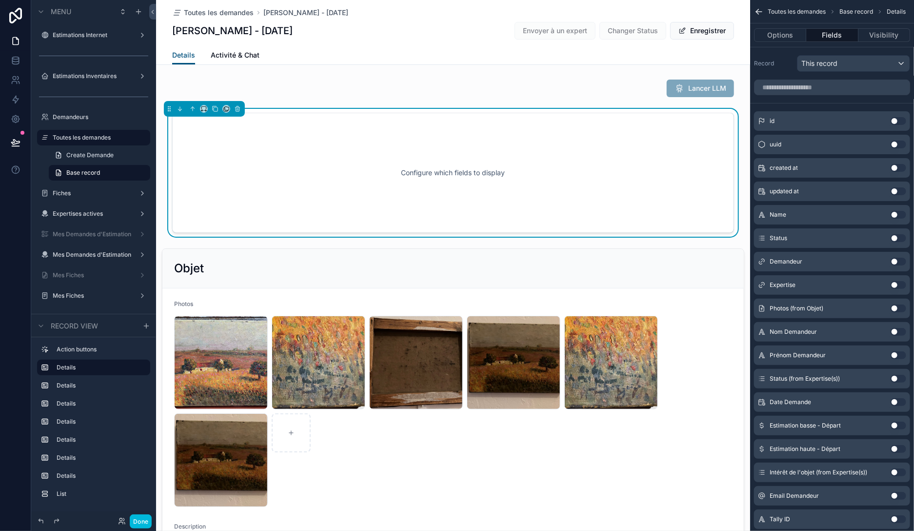
scroll to position [0, 0]
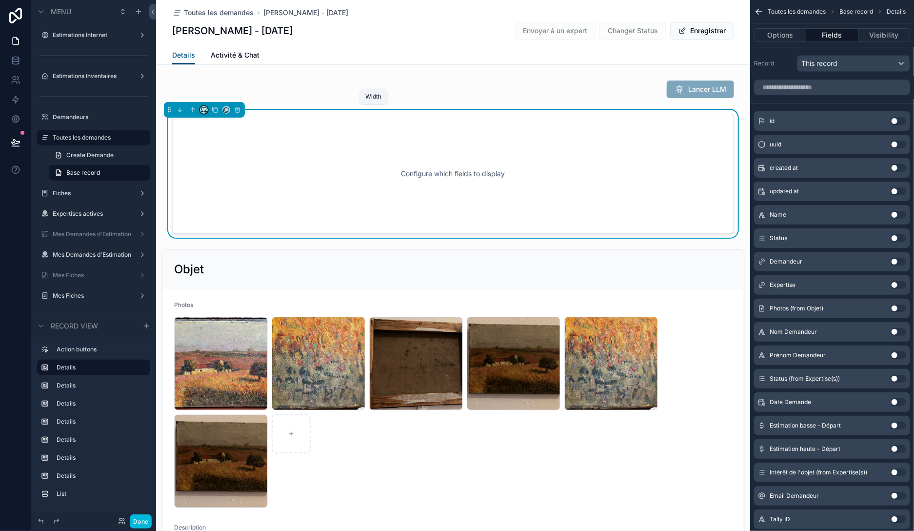
click at [206, 110] on icon "scrollable content" at bounding box center [204, 109] width 7 height 7
click at [223, 212] on span "Full width" at bounding box center [223, 212] width 30 height 12
click at [204, 107] on icon "scrollable content" at bounding box center [203, 108] width 4 height 2
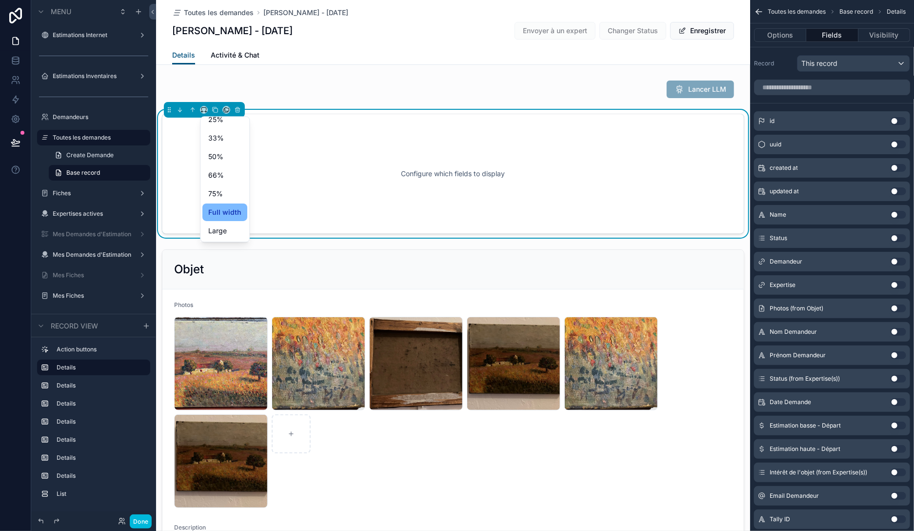
click at [218, 232] on span "Large" at bounding box center [217, 231] width 19 height 12
click at [775, 40] on button "Options" at bounding box center [780, 35] width 52 height 14
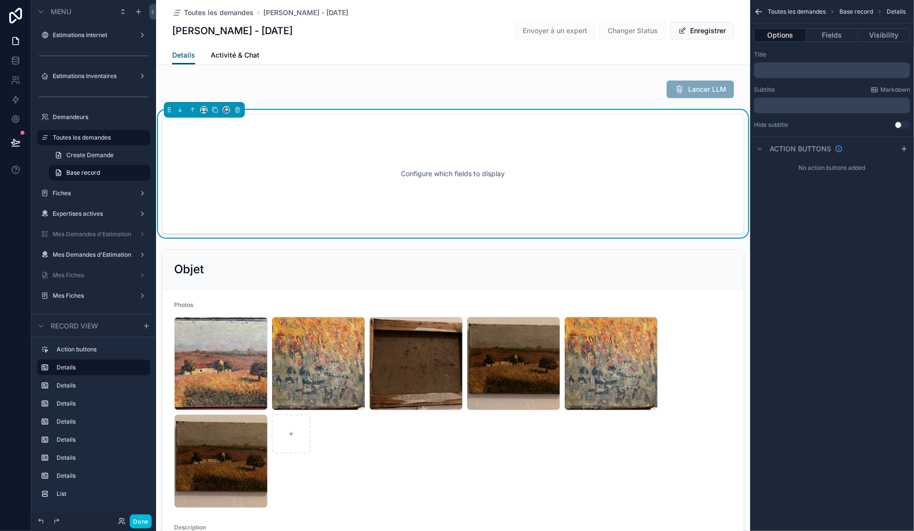
click at [787, 60] on div "Title ﻿" at bounding box center [832, 64] width 156 height 27
click at [791, 67] on p "﻿" at bounding box center [833, 70] width 150 height 8
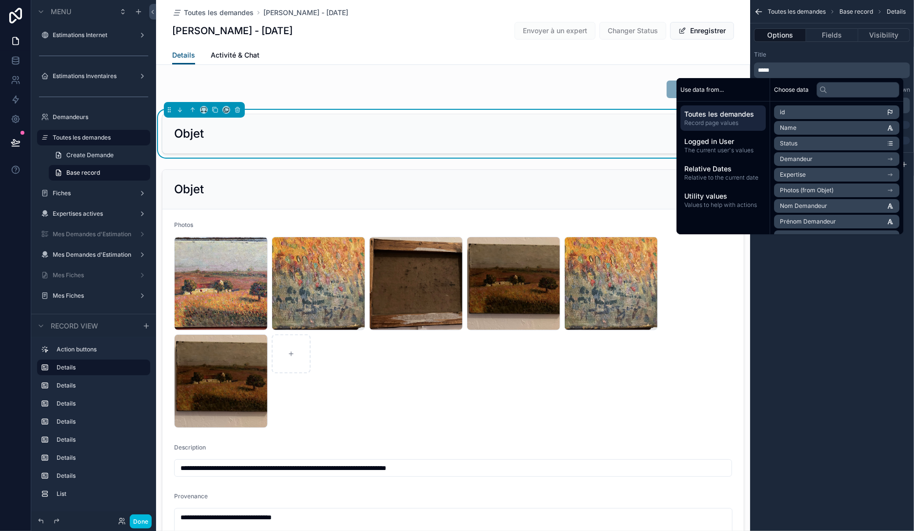
click at [413, 188] on div "scrollable content" at bounding box center [453, 383] width 594 height 437
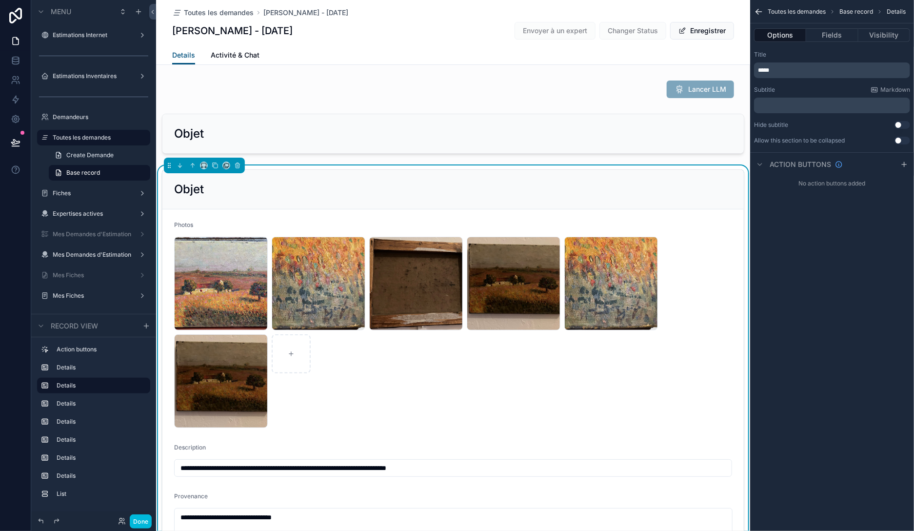
click at [403, 138] on div "scrollable content" at bounding box center [453, 134] width 594 height 48
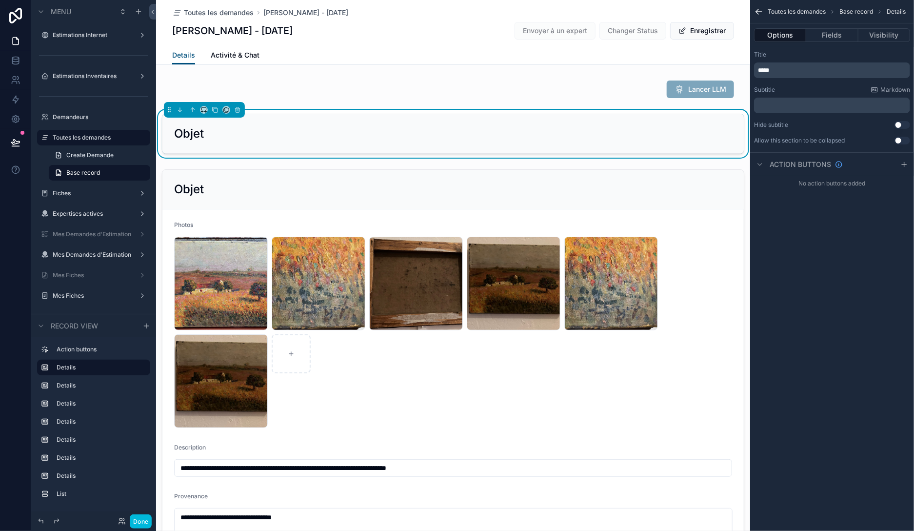
click at [828, 35] on button "Fields" at bounding box center [832, 35] width 52 height 14
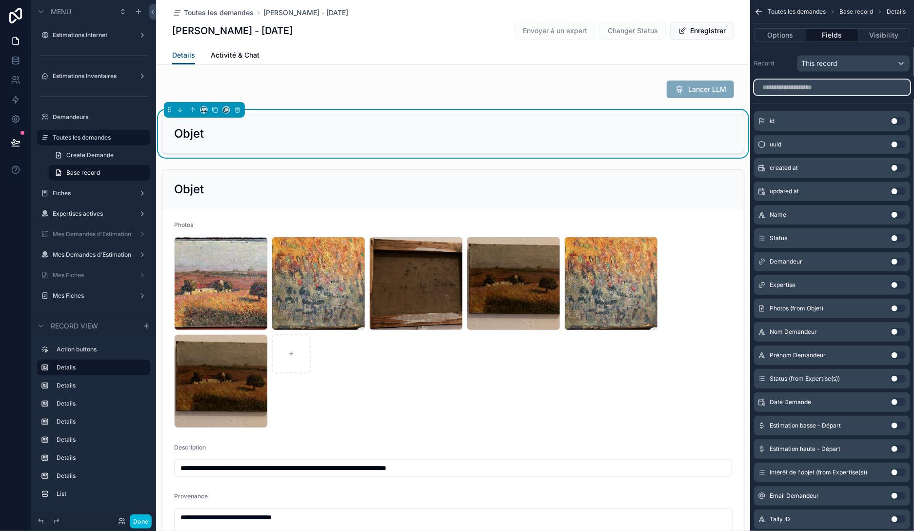
click at [809, 80] on input "scrollable content" at bounding box center [832, 88] width 156 height 16
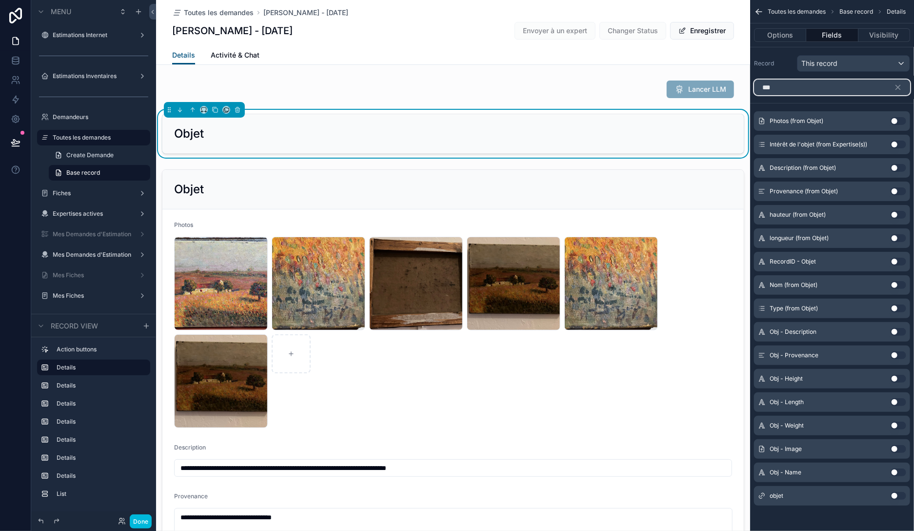
type input "***"
click at [896, 448] on button "Use setting" at bounding box center [899, 449] width 16 height 8
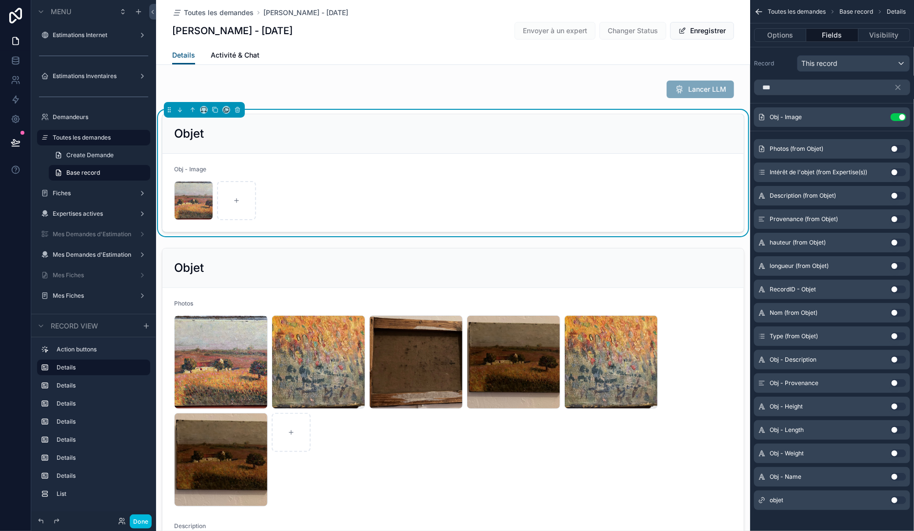
click at [895, 358] on button "Use setting" at bounding box center [899, 360] width 16 height 8
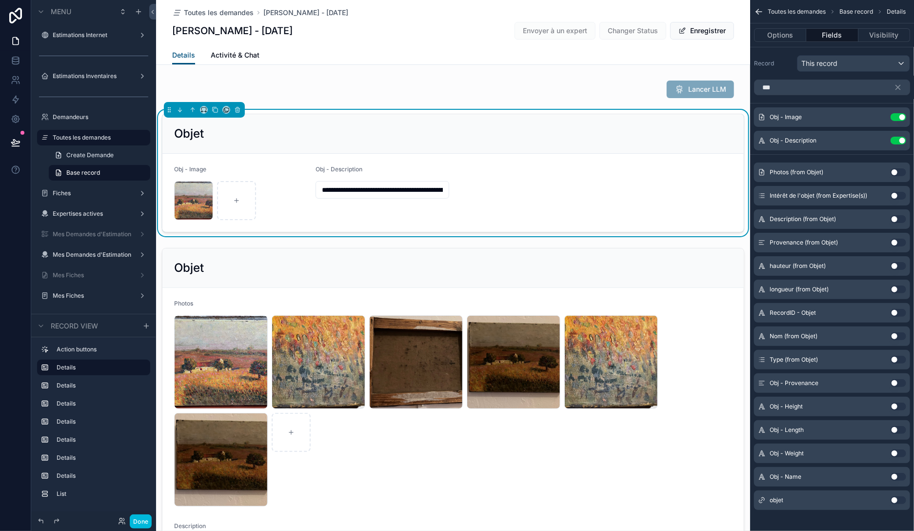
click at [898, 382] on button "Use setting" at bounding box center [899, 383] width 16 height 8
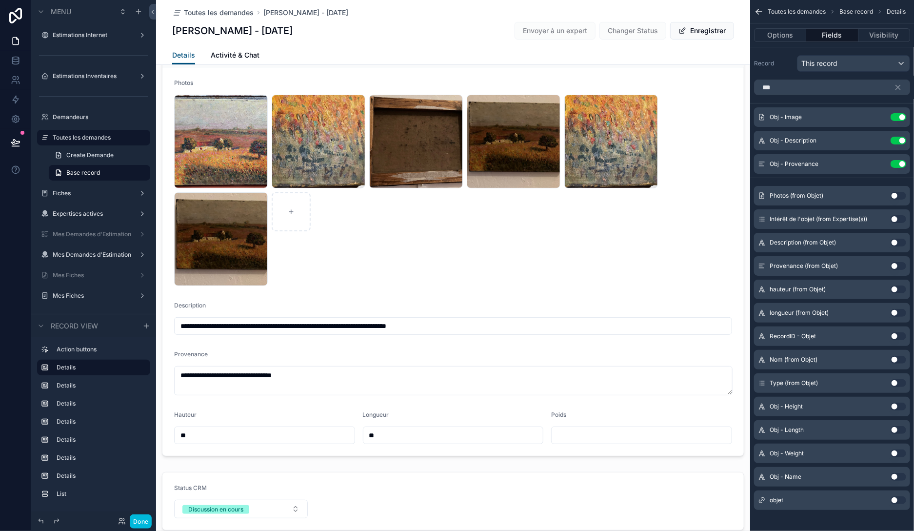
scroll to position [224, 0]
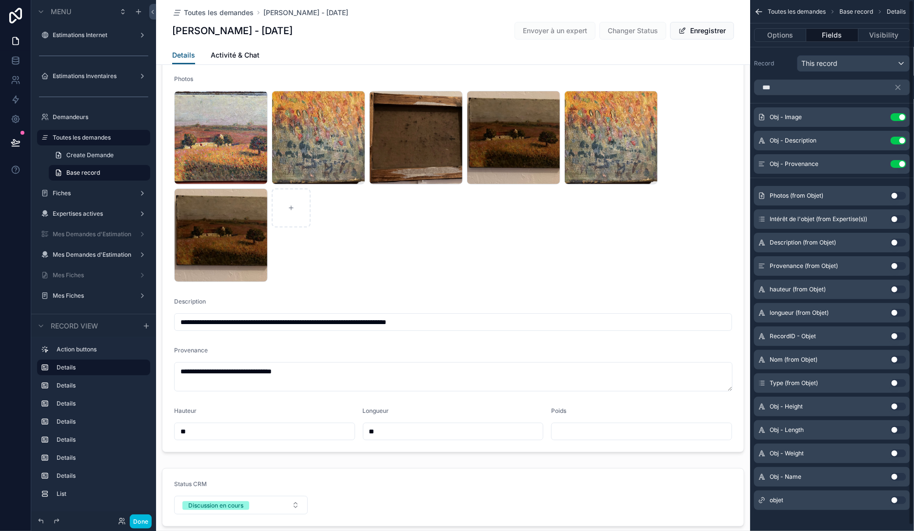
click at [900, 405] on button "Use setting" at bounding box center [899, 406] width 16 height 8
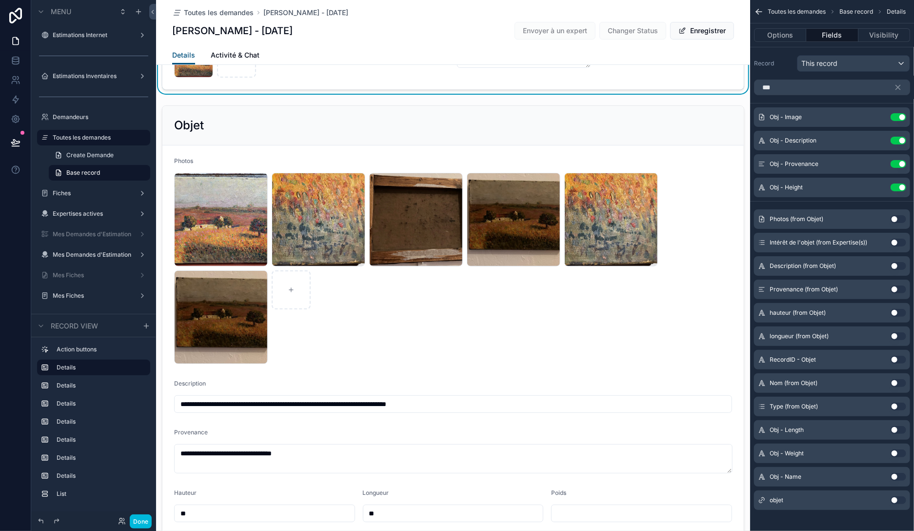
scroll to position [141, 0]
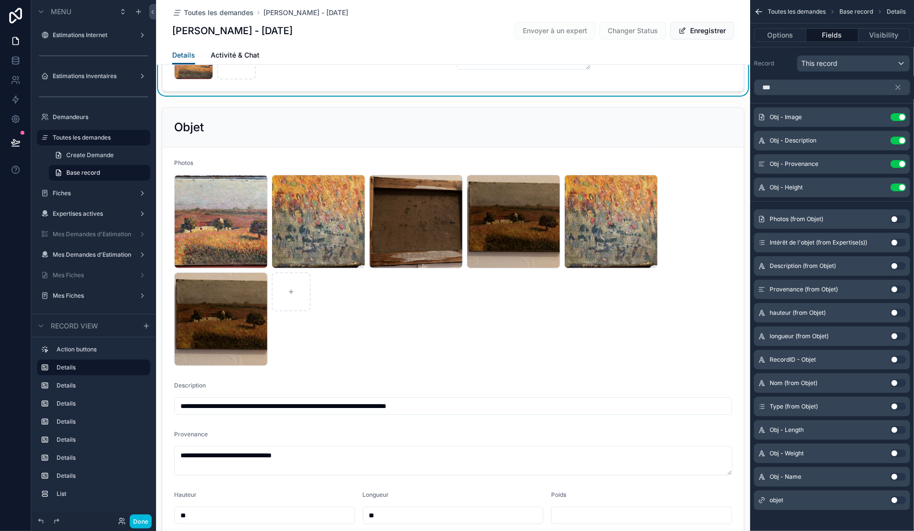
click at [898, 430] on button "Use setting" at bounding box center [899, 430] width 16 height 8
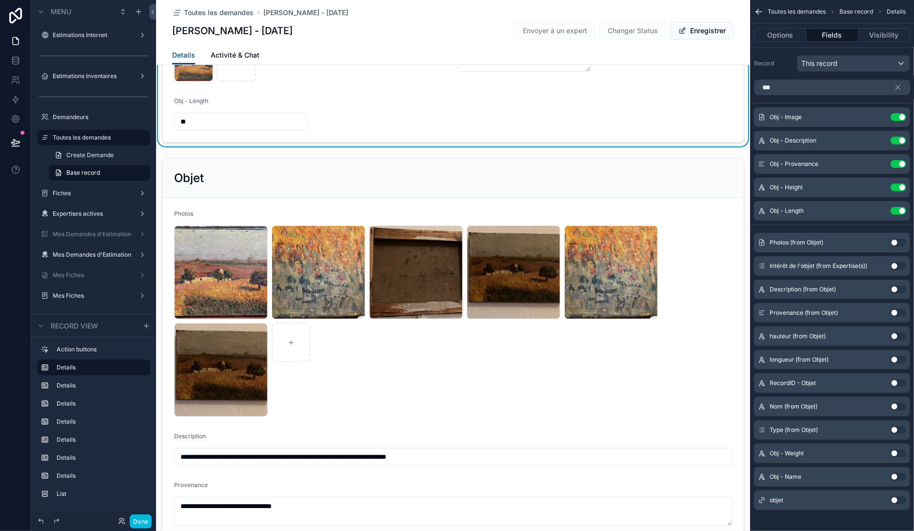
click at [898, 450] on button "Use setting" at bounding box center [899, 453] width 16 height 8
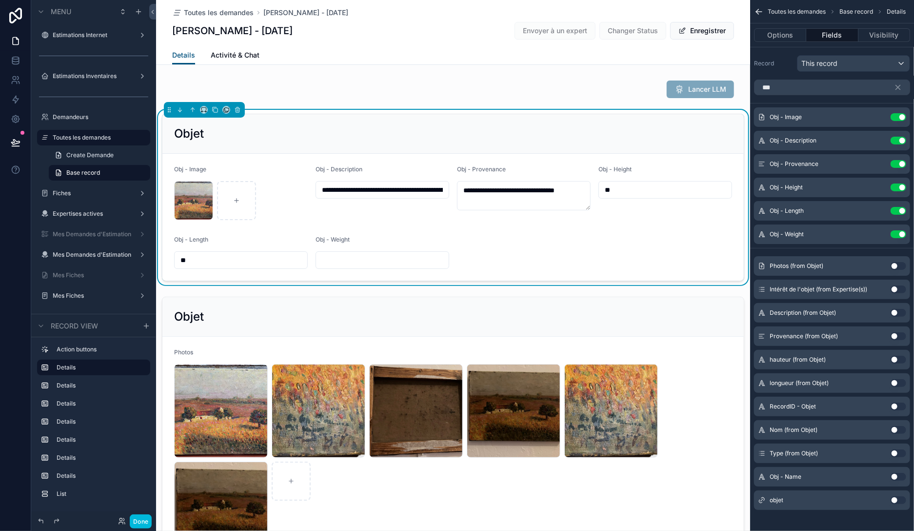
scroll to position [0, 0]
click at [231, 198] on div "scrollable content" at bounding box center [236, 200] width 39 height 39
type input "**********"
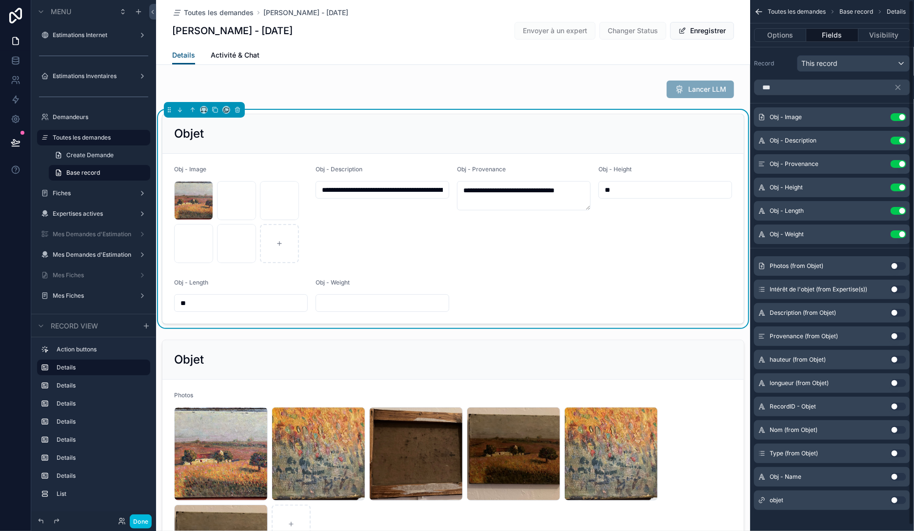
click at [0, 0] on icon "scrollable content" at bounding box center [0, 0] width 0 height 0
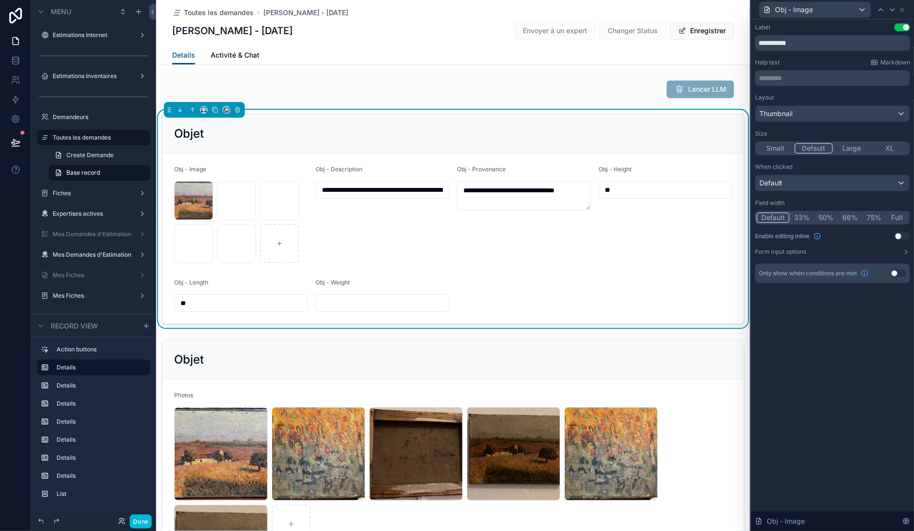
click at [896, 215] on button "Full" at bounding box center [897, 217] width 23 height 11
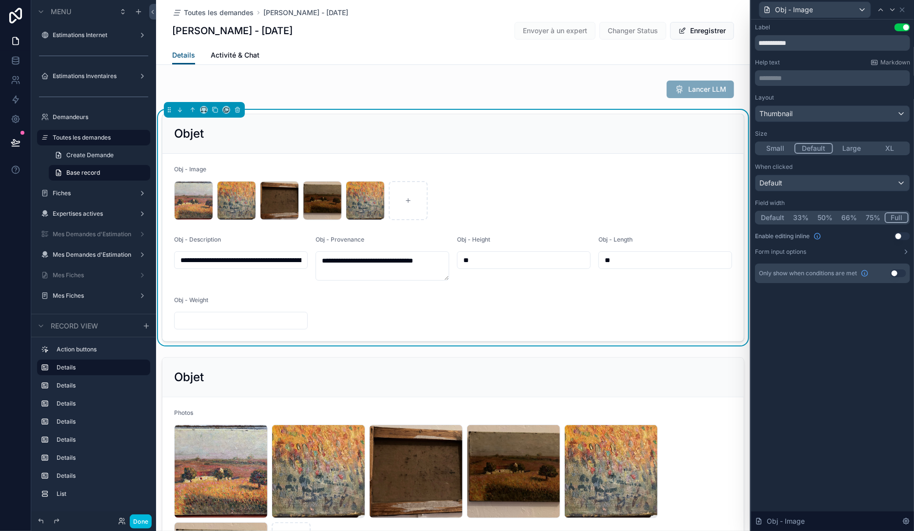
click at [888, 149] on button "XL" at bounding box center [890, 148] width 38 height 11
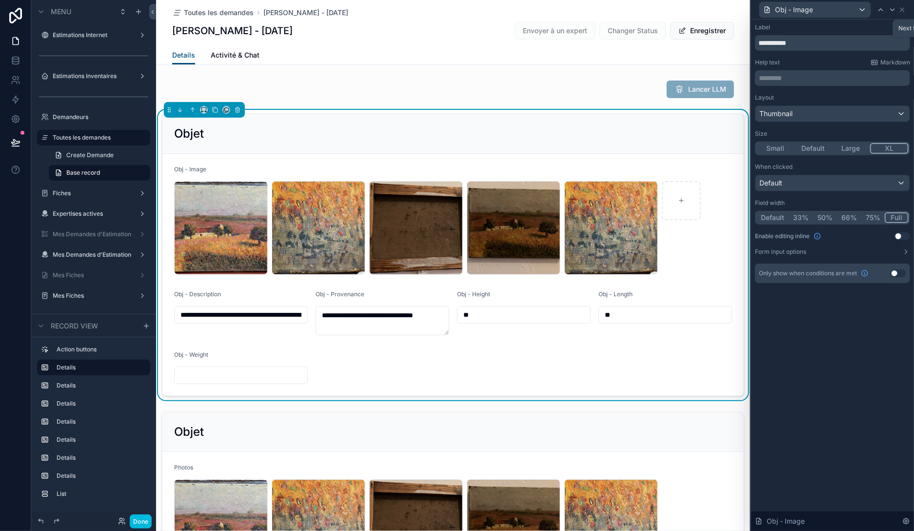
click at [891, 9] on icon at bounding box center [893, 10] width 4 height 2
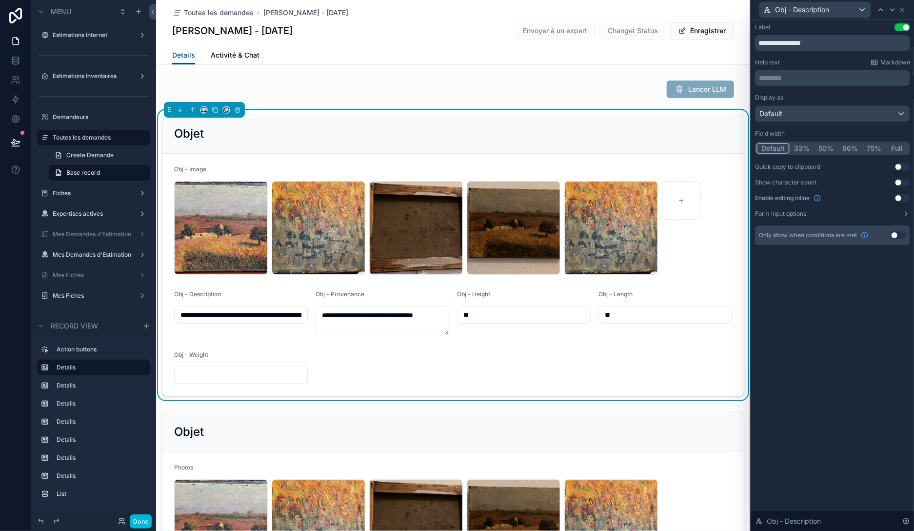
click at [903, 146] on button "Full" at bounding box center [897, 148] width 23 height 11
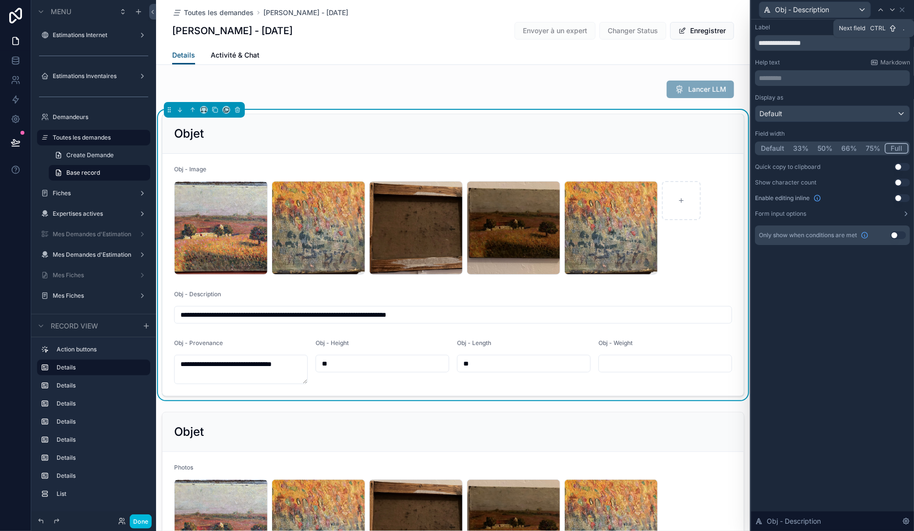
click at [891, 10] on icon at bounding box center [893, 10] width 8 height 8
click at [895, 145] on button "Full" at bounding box center [897, 148] width 23 height 11
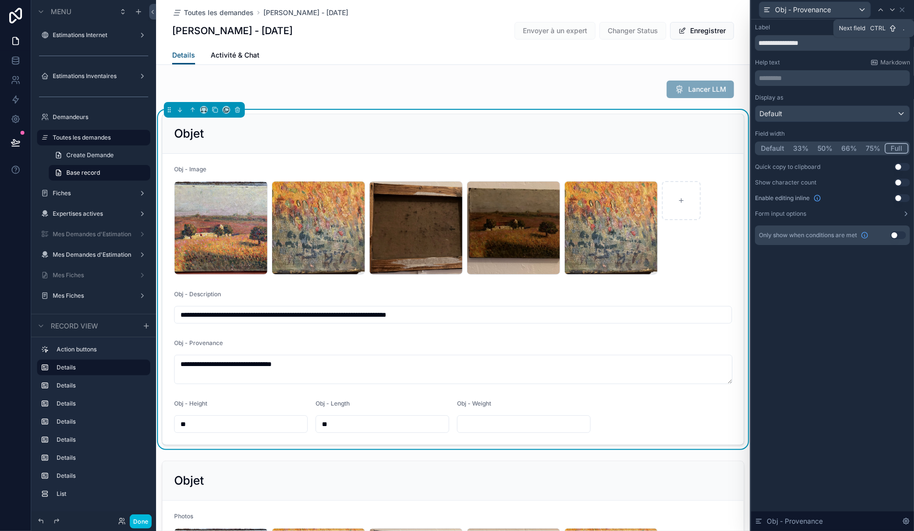
click at [893, 10] on icon at bounding box center [893, 10] width 4 height 2
click at [797, 151] on button "33%" at bounding box center [802, 148] width 24 height 11
click at [892, 10] on icon at bounding box center [893, 10] width 4 height 2
click at [806, 145] on button "33%" at bounding box center [802, 148] width 24 height 11
click at [898, 8] on div at bounding box center [893, 10] width 12 height 12
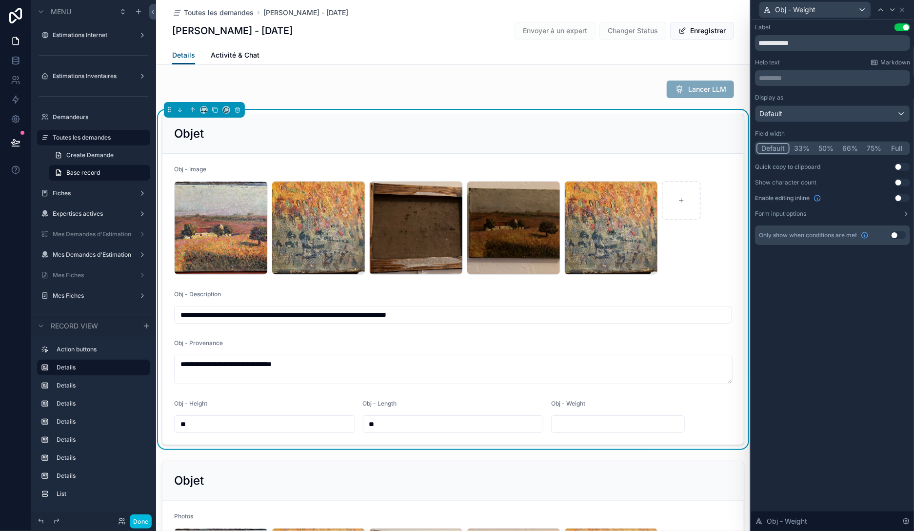
click at [800, 146] on button "33%" at bounding box center [802, 148] width 24 height 11
drag, startPoint x: 806, startPoint y: 45, endPoint x: 798, endPoint y: 44, distance: 8.4
click at [804, 45] on input "**********" at bounding box center [832, 43] width 155 height 16
click at [798, 44] on input "**********" at bounding box center [832, 43] width 155 height 16
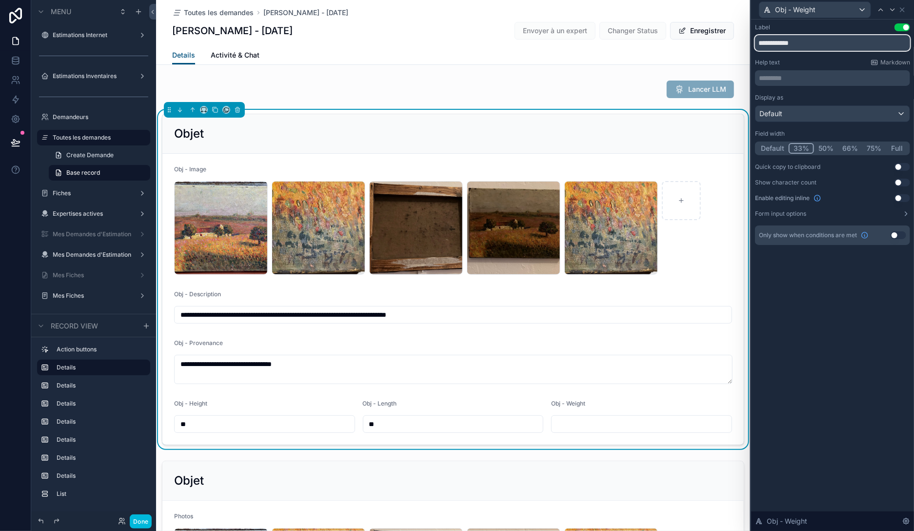
click at [798, 44] on input "**********" at bounding box center [832, 43] width 155 height 16
type input "*****"
click at [881, 13] on icon at bounding box center [881, 10] width 8 height 8
click at [821, 48] on input "**********" at bounding box center [832, 43] width 155 height 16
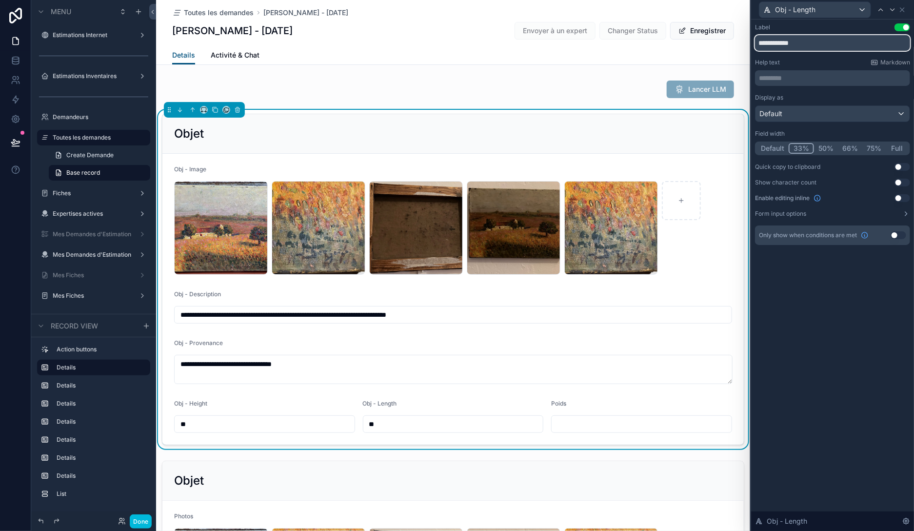
click at [821, 48] on input "**********" at bounding box center [832, 43] width 155 height 16
type input "********"
click at [879, 8] on icon at bounding box center [881, 10] width 8 height 8
click at [819, 40] on input "**********" at bounding box center [832, 43] width 155 height 16
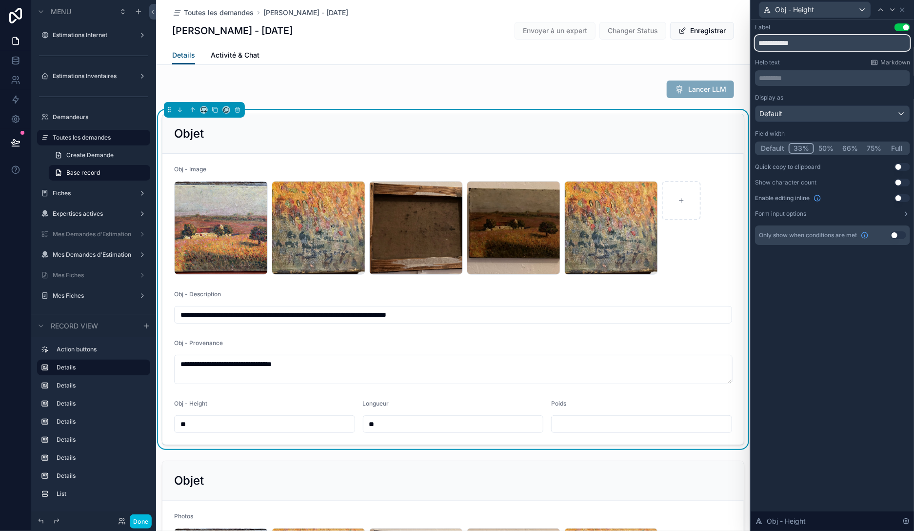
click at [819, 40] on input "**********" at bounding box center [832, 43] width 155 height 16
type input "*******"
click at [883, 9] on icon at bounding box center [881, 10] width 8 height 8
click at [832, 40] on input "**********" at bounding box center [832, 43] width 155 height 16
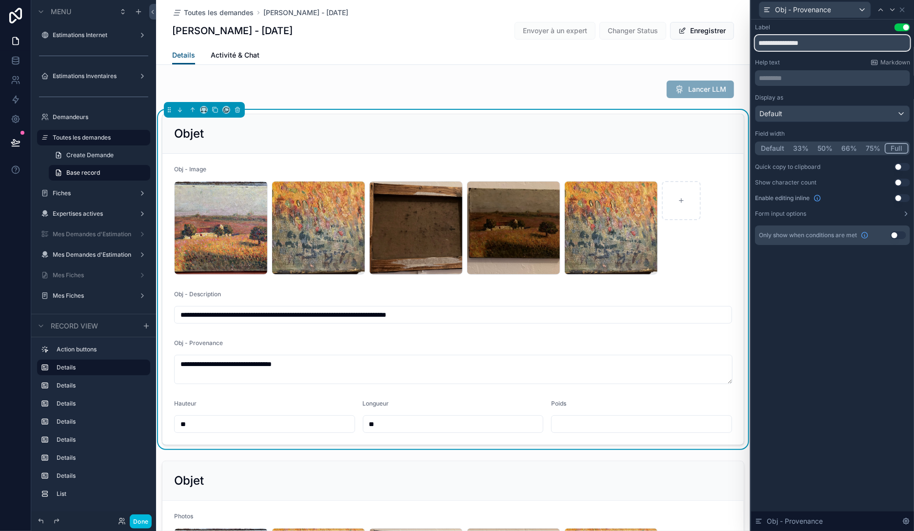
click at [782, 40] on input "**********" at bounding box center [832, 43] width 155 height 16
drag, startPoint x: 775, startPoint y: 41, endPoint x: 707, endPoint y: 48, distance: 68.6
click at [755, 48] on input "**********" at bounding box center [832, 43] width 155 height 16
type input "**********"
click at [879, 10] on icon at bounding box center [881, 10] width 8 height 8
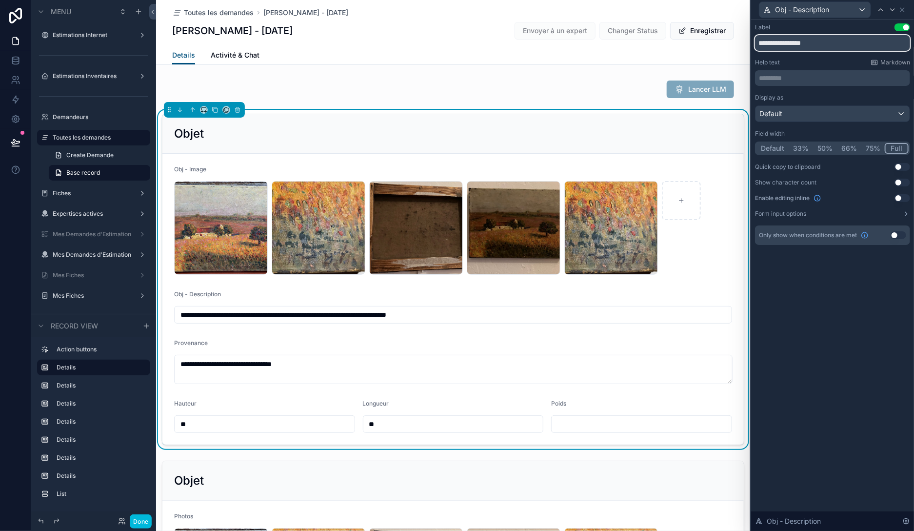
drag, startPoint x: 778, startPoint y: 41, endPoint x: 719, endPoint y: 45, distance: 58.7
click at [755, 45] on input "**********" at bounding box center [832, 43] width 155 height 16
type input "**********"
click at [877, 9] on icon at bounding box center [881, 10] width 8 height 8
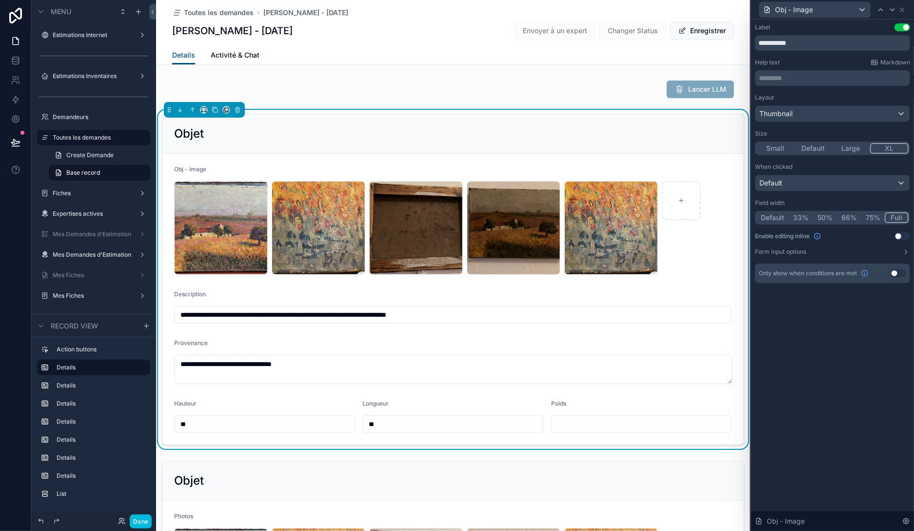
click at [899, 26] on button "Use setting" at bounding box center [903, 27] width 16 height 8
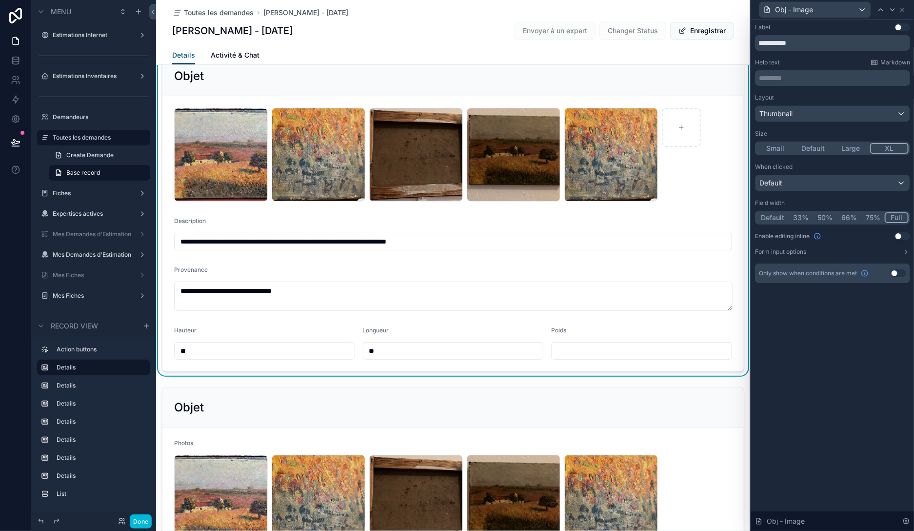
scroll to position [56, 0]
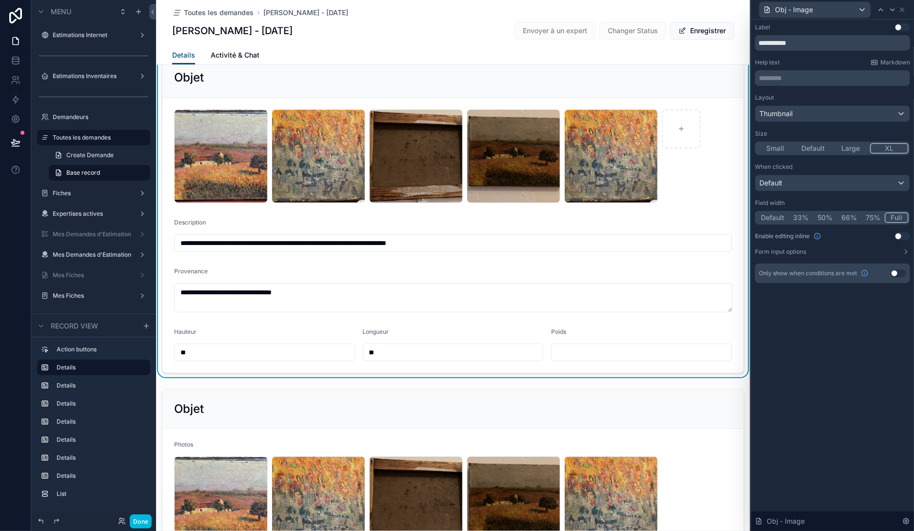
click at [662, 224] on div "Description" at bounding box center [453, 225] width 558 height 12
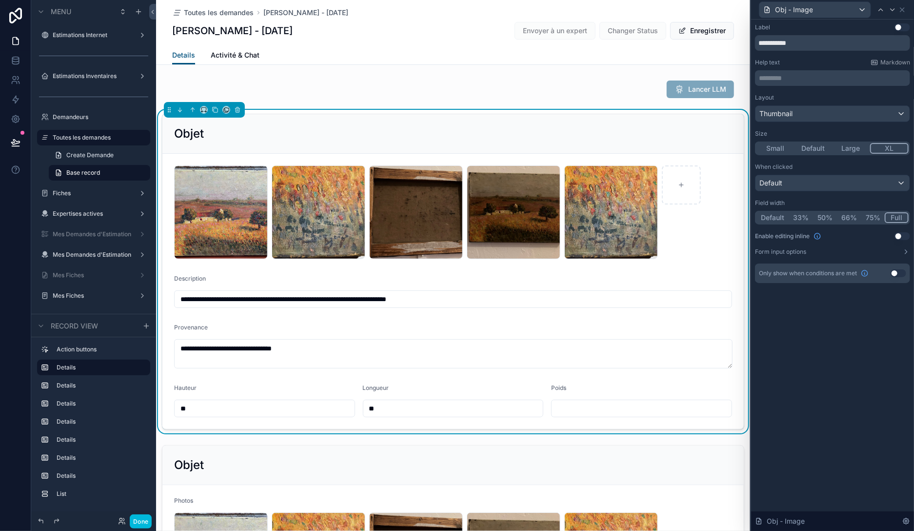
scroll to position [0, 0]
click at [699, 32] on button "Enregistrer" at bounding box center [702, 31] width 64 height 18
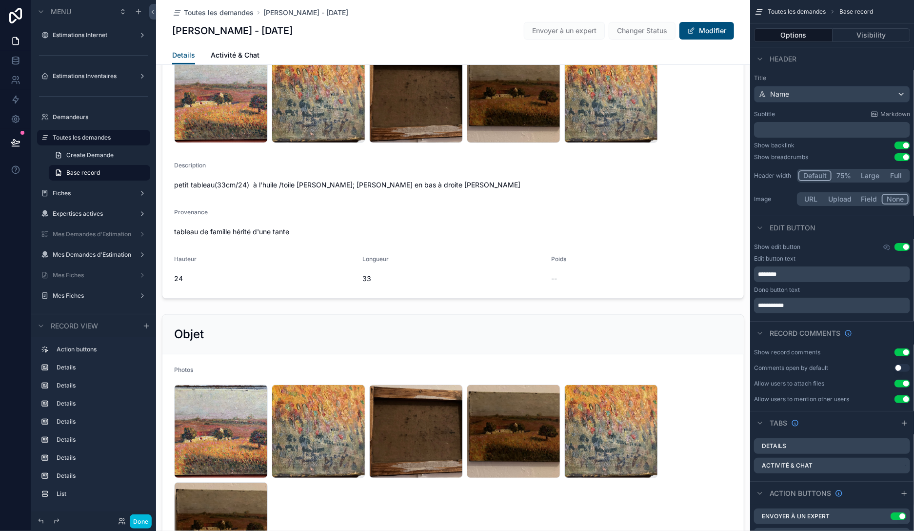
scroll to position [112, 0]
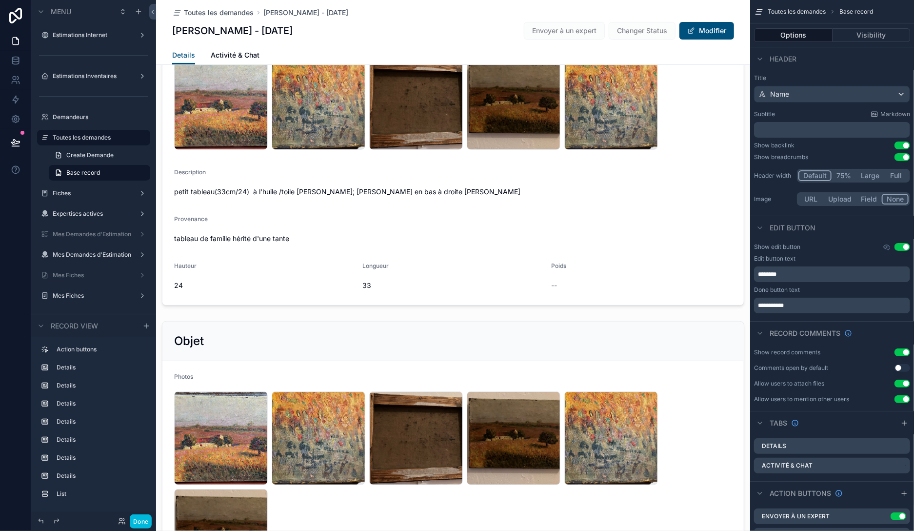
click at [413, 339] on div "scrollable content" at bounding box center [453, 529] width 594 height 425
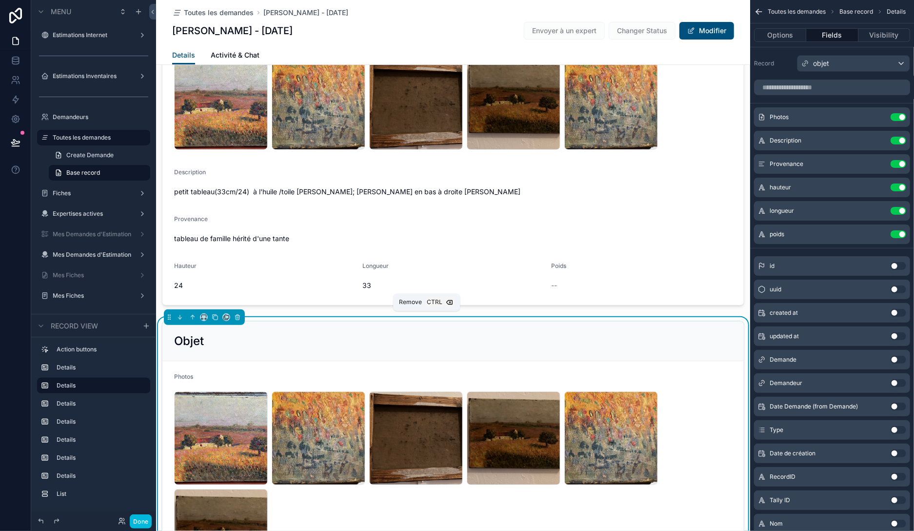
click at [236, 321] on button "scrollable content" at bounding box center [237, 317] width 11 height 11
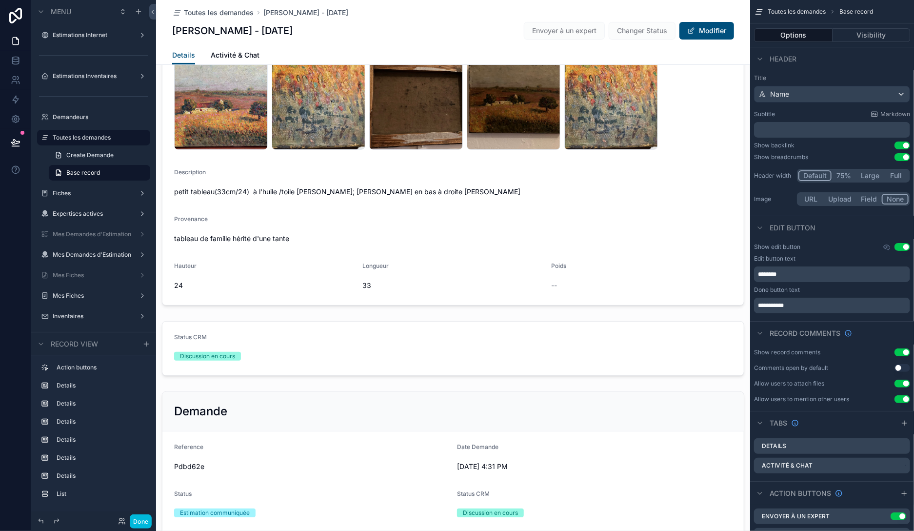
click at [141, 521] on button "Done" at bounding box center [141, 521] width 22 height 14
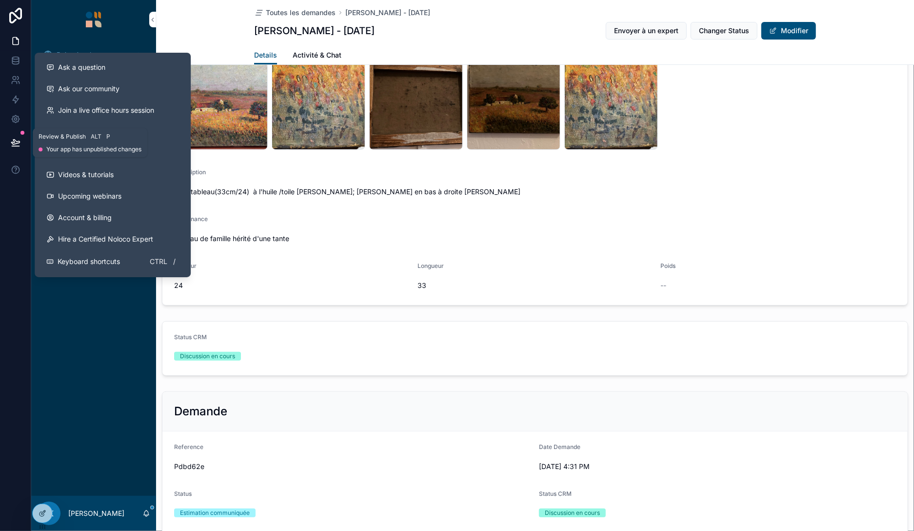
click at [17, 145] on icon at bounding box center [16, 143] width 10 height 10
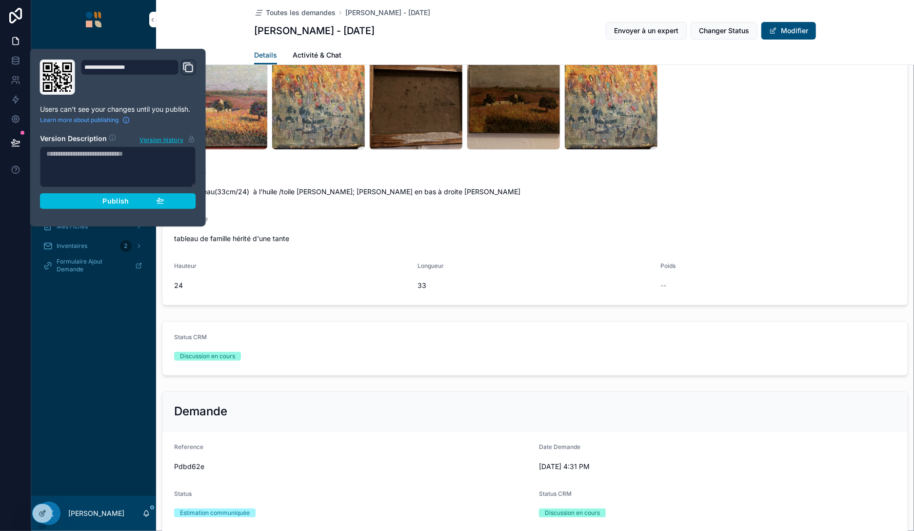
click at [97, 198] on div "Publish" at bounding box center [118, 201] width 93 height 9
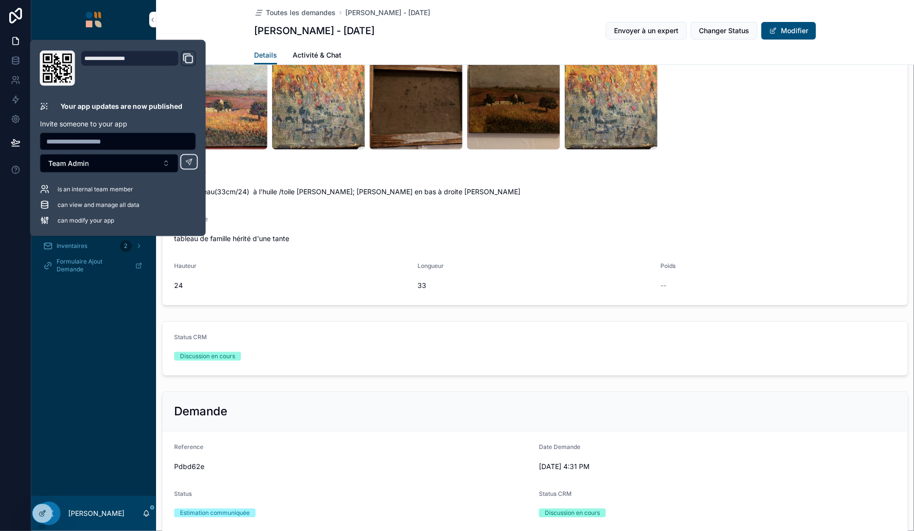
click at [0, 0] on icon at bounding box center [0, 0] width 0 height 0
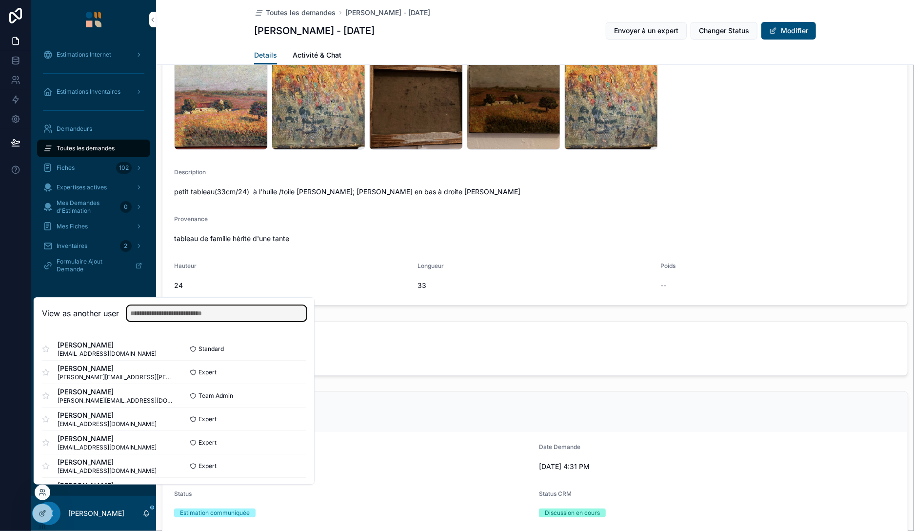
click at [200, 313] on input "text" at bounding box center [217, 313] width 180 height 16
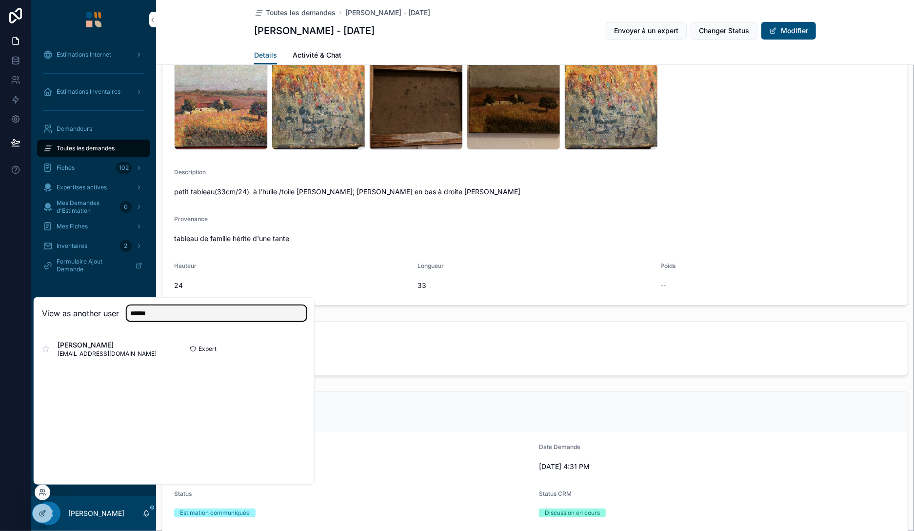
type input "******"
click at [0, 0] on button "Select" at bounding box center [0, 0] width 0 height 0
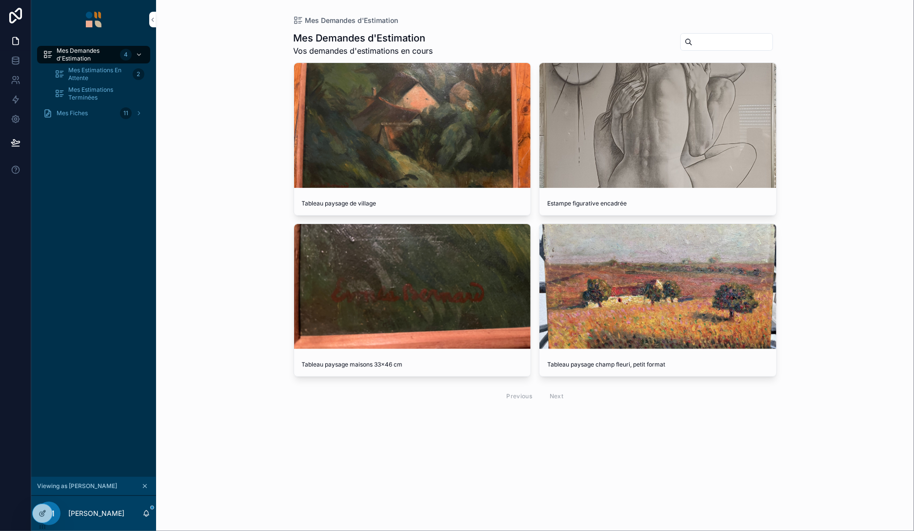
click at [607, 268] on div "scrollable content" at bounding box center [658, 286] width 237 height 125
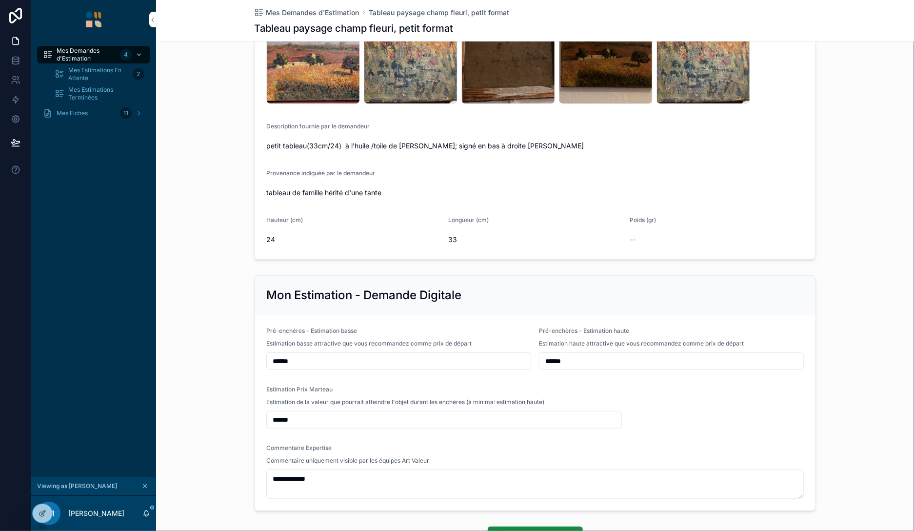
scroll to position [160, 0]
click at [85, 74] on span "Mes Estimations En Attente" at bounding box center [98, 74] width 60 height 16
